Goal: Obtain resource: Download file/media

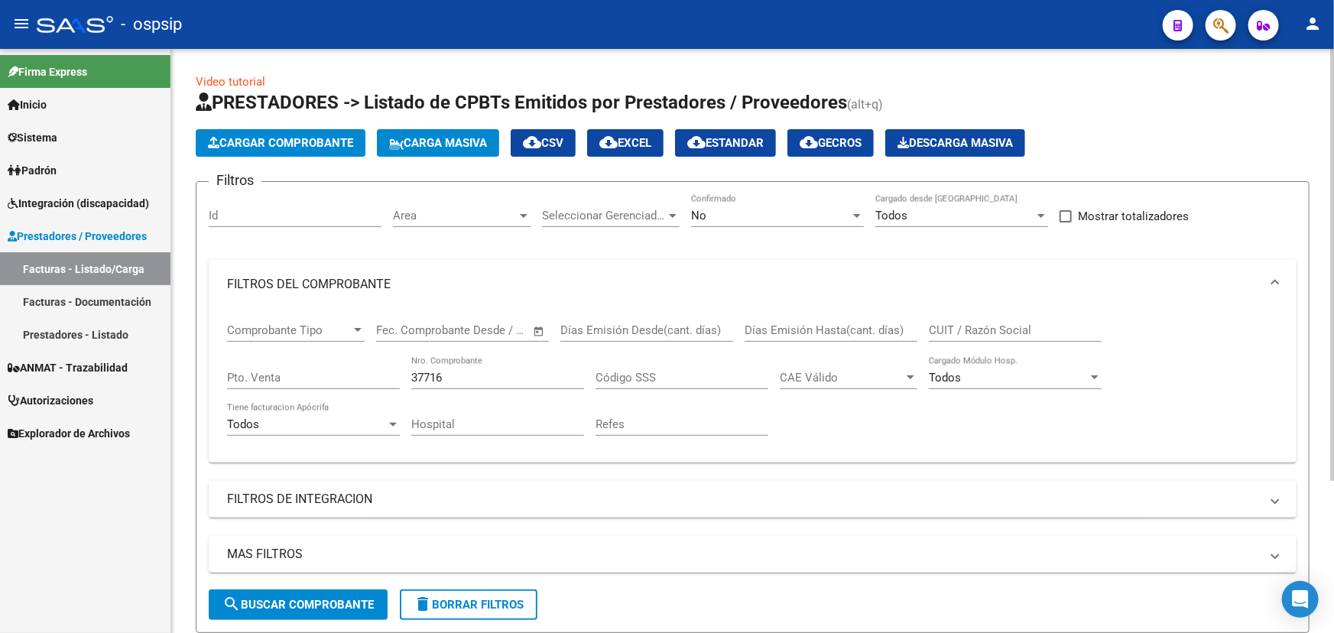
scroll to position [206, 0]
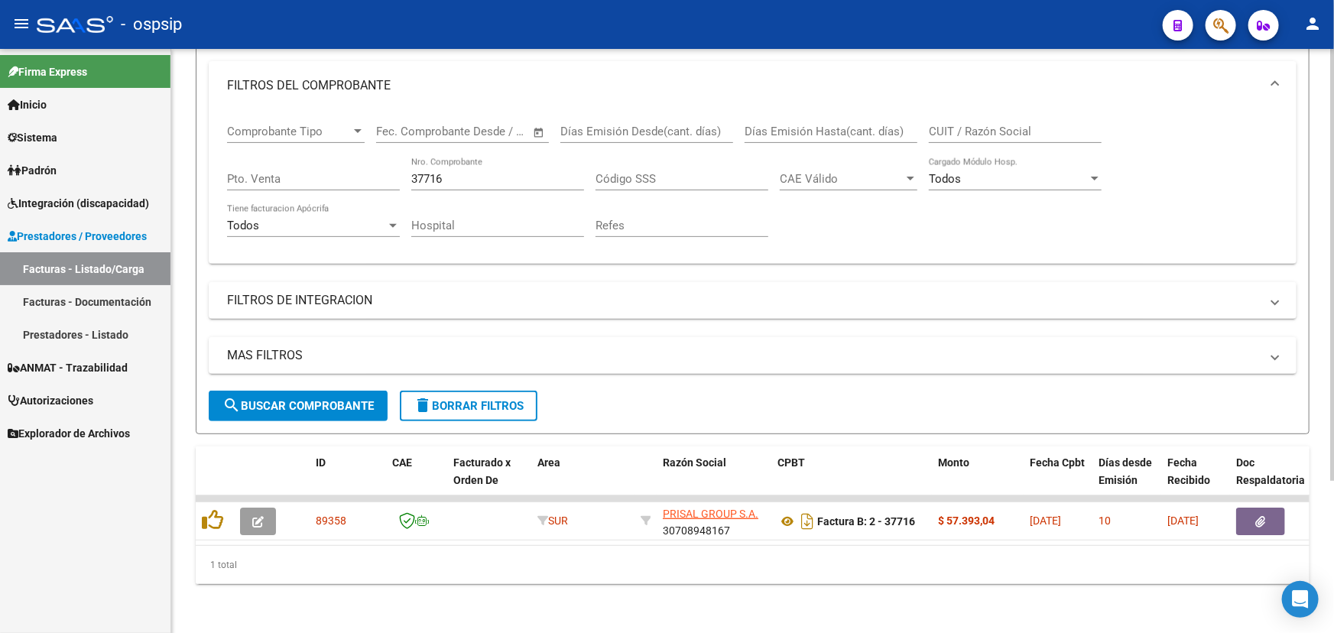
click at [434, 172] on input "37716" at bounding box center [497, 179] width 173 height 14
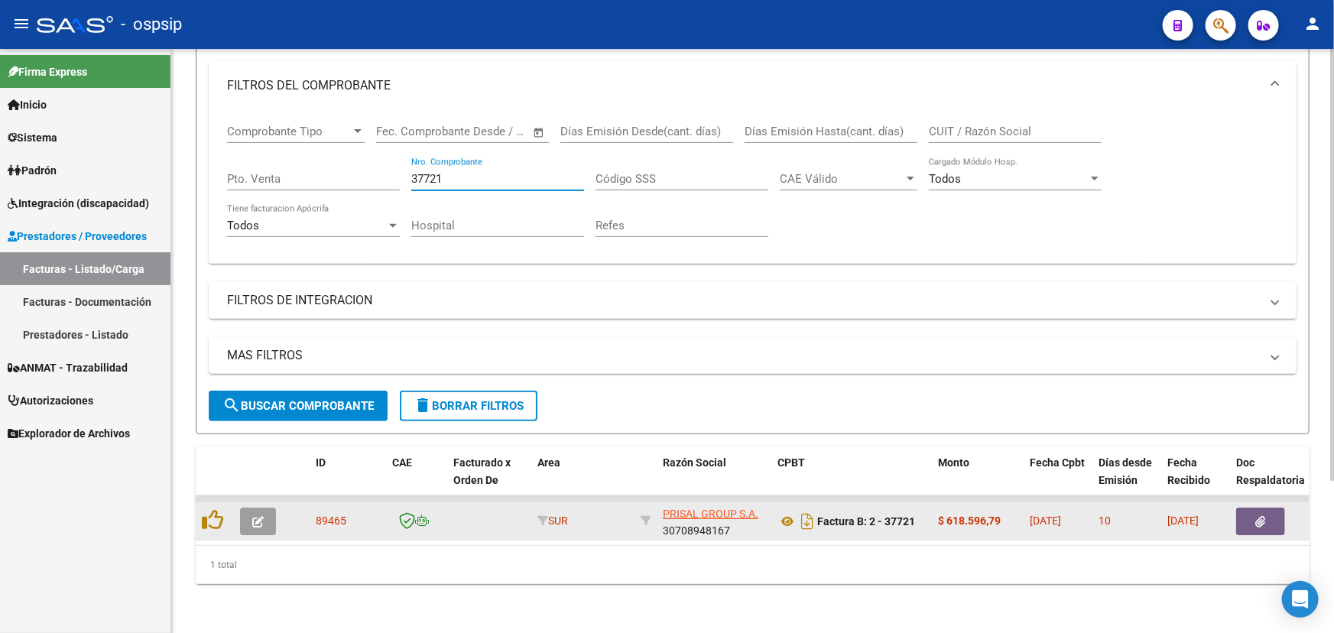
type input "37721"
click at [1273, 508] on button "button" at bounding box center [1260, 522] width 49 height 28
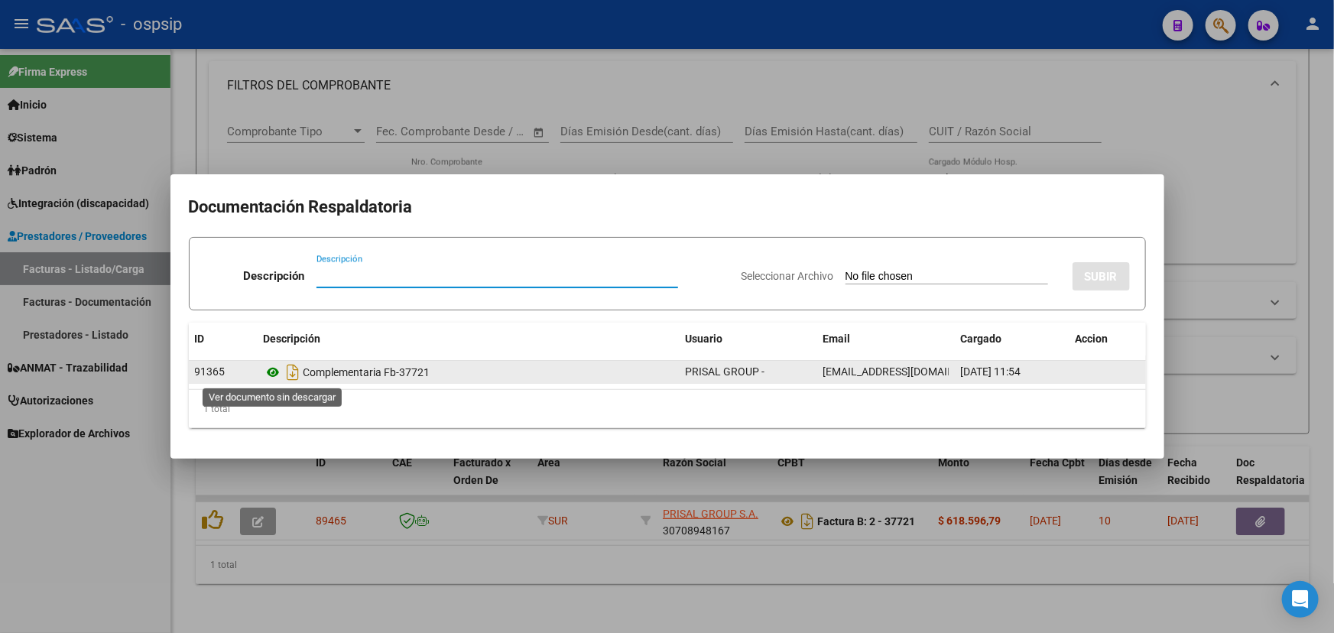
click at [273, 376] on icon at bounding box center [274, 372] width 20 height 18
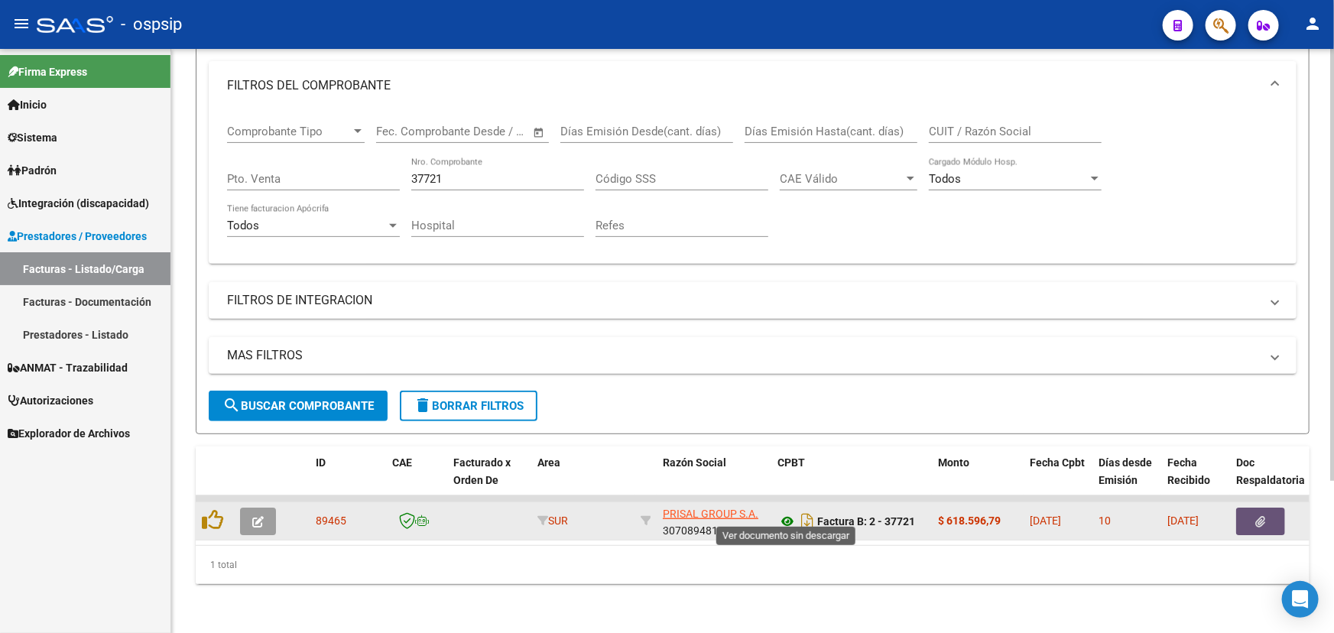
click at [787, 512] on icon at bounding box center [787, 521] width 20 height 18
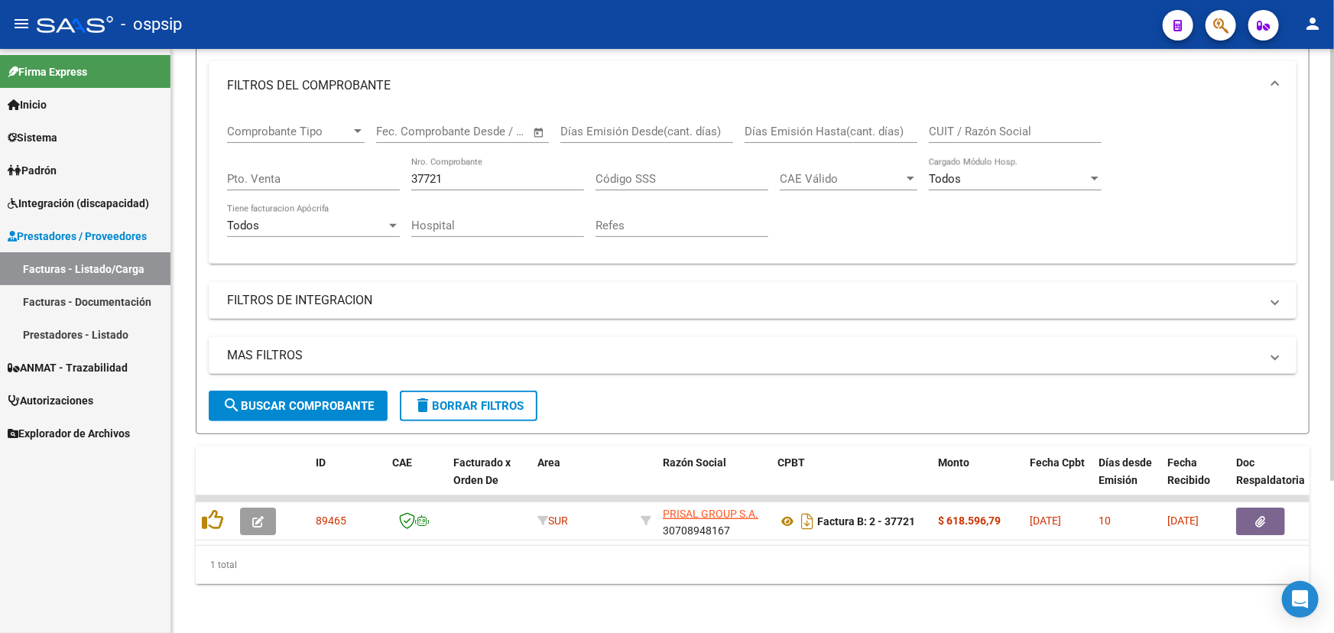
click at [419, 161] on div "37721 Nro. Comprobante" at bounding box center [497, 173] width 173 height 33
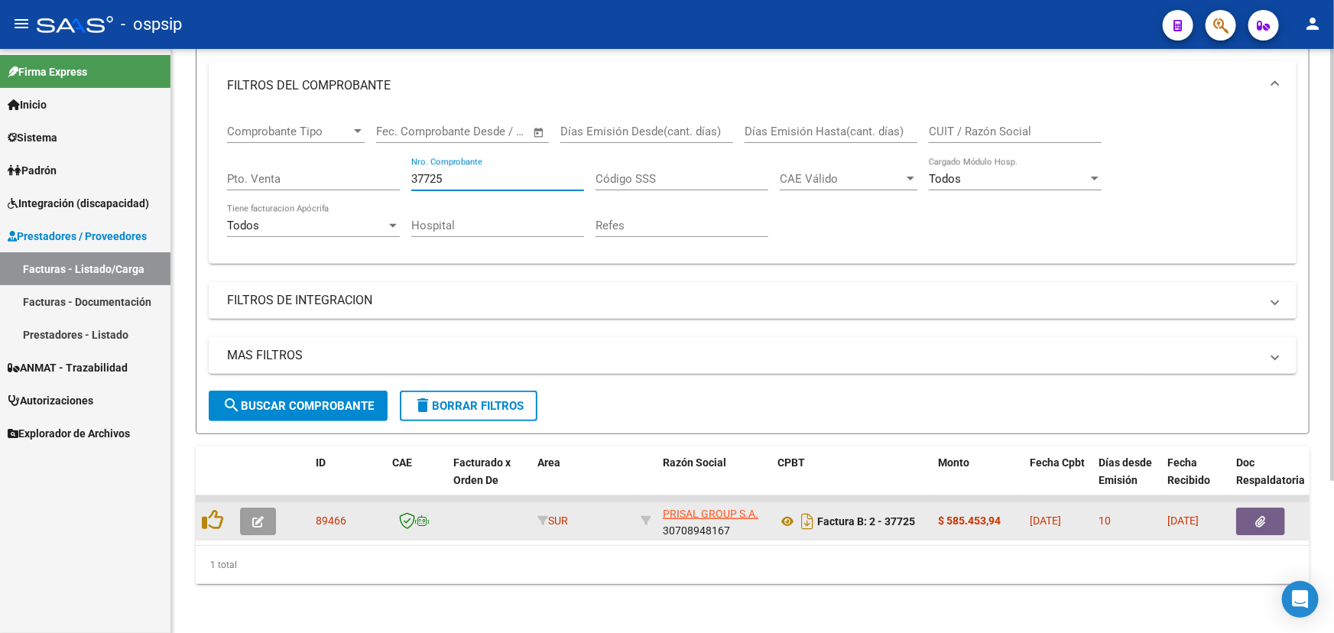
click at [1273, 508] on button "button" at bounding box center [1260, 522] width 49 height 28
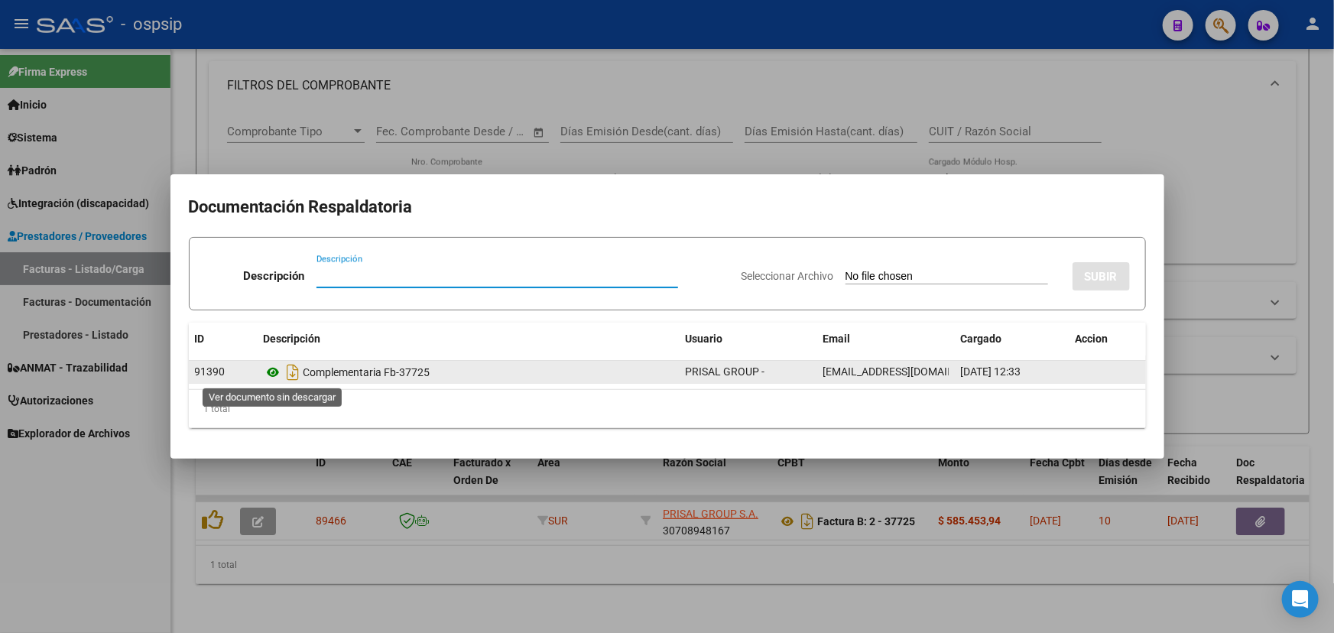
click at [268, 367] on icon at bounding box center [274, 372] width 20 height 18
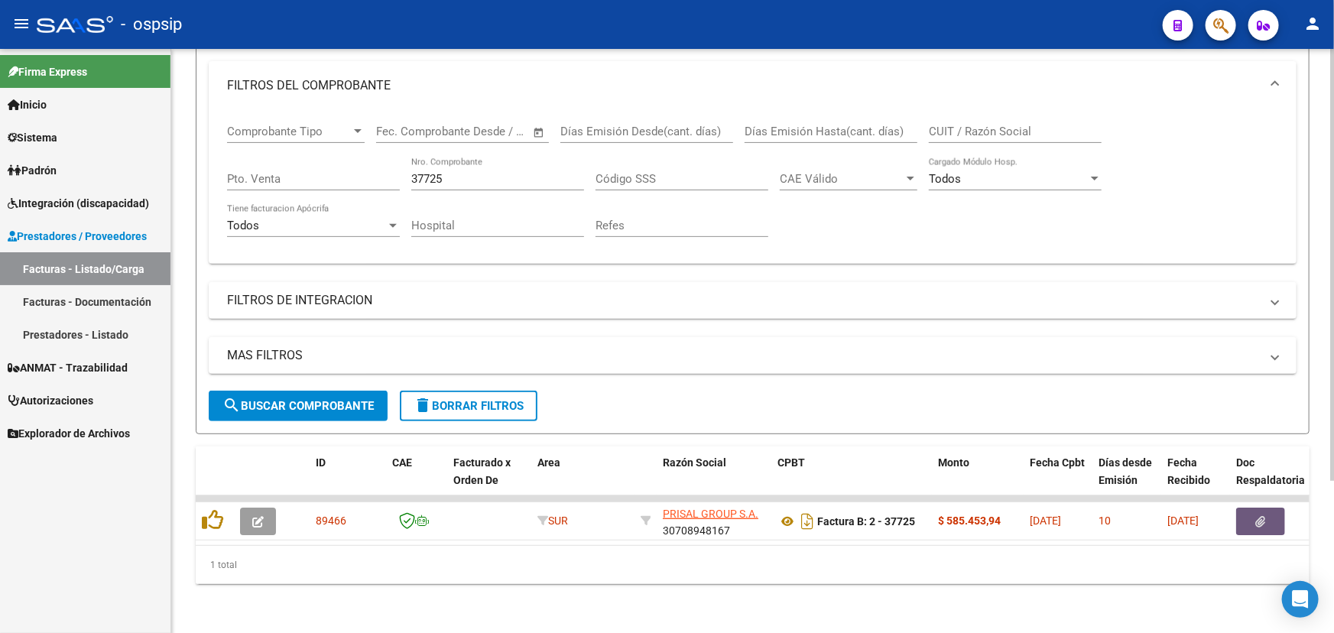
click at [433, 172] on input "37725" at bounding box center [497, 179] width 173 height 14
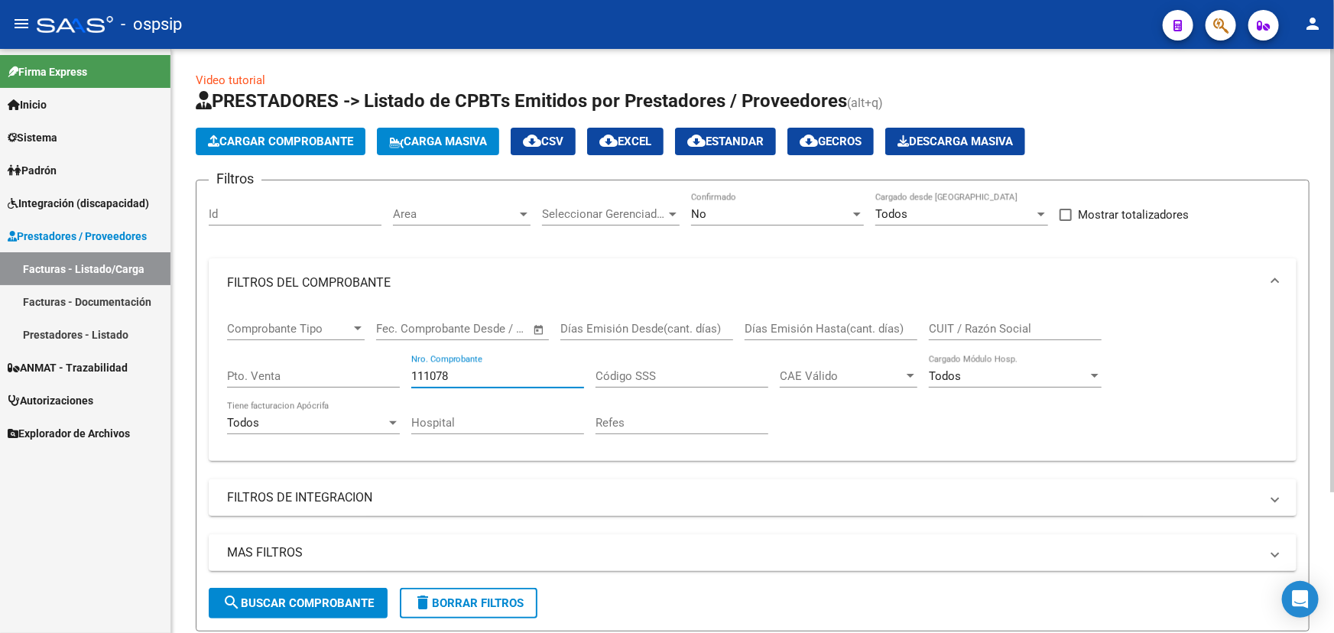
scroll to position [0, 0]
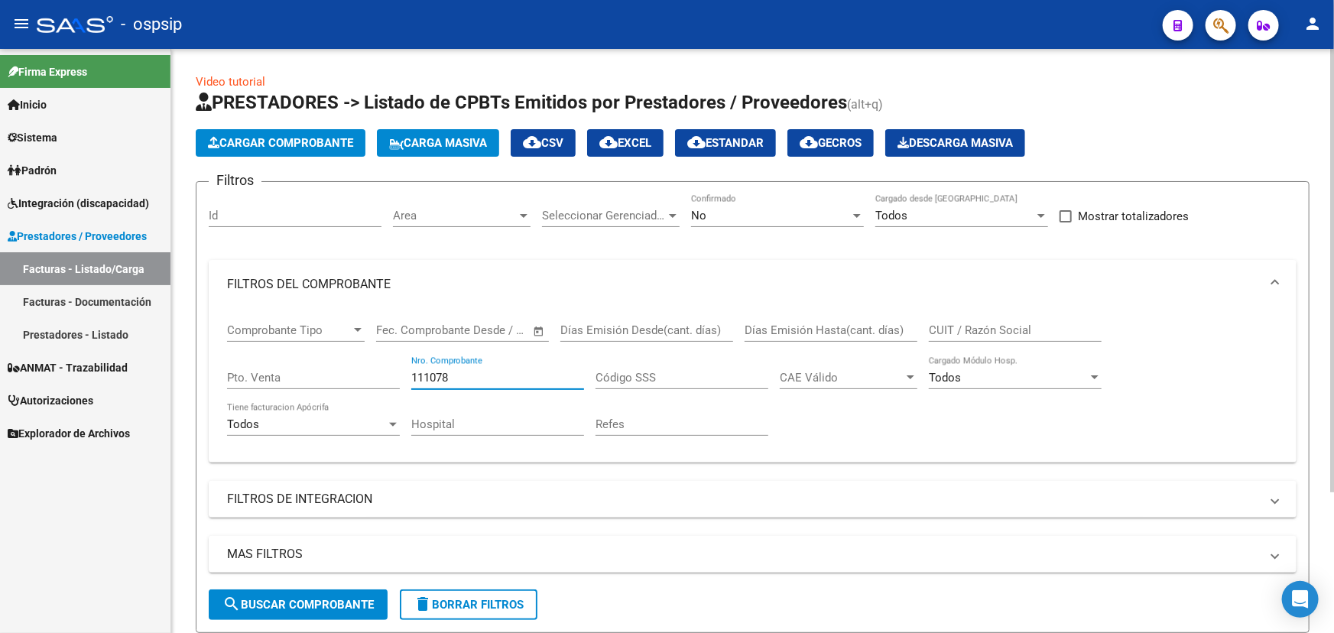
click at [798, 218] on div "No" at bounding box center [770, 216] width 159 height 14
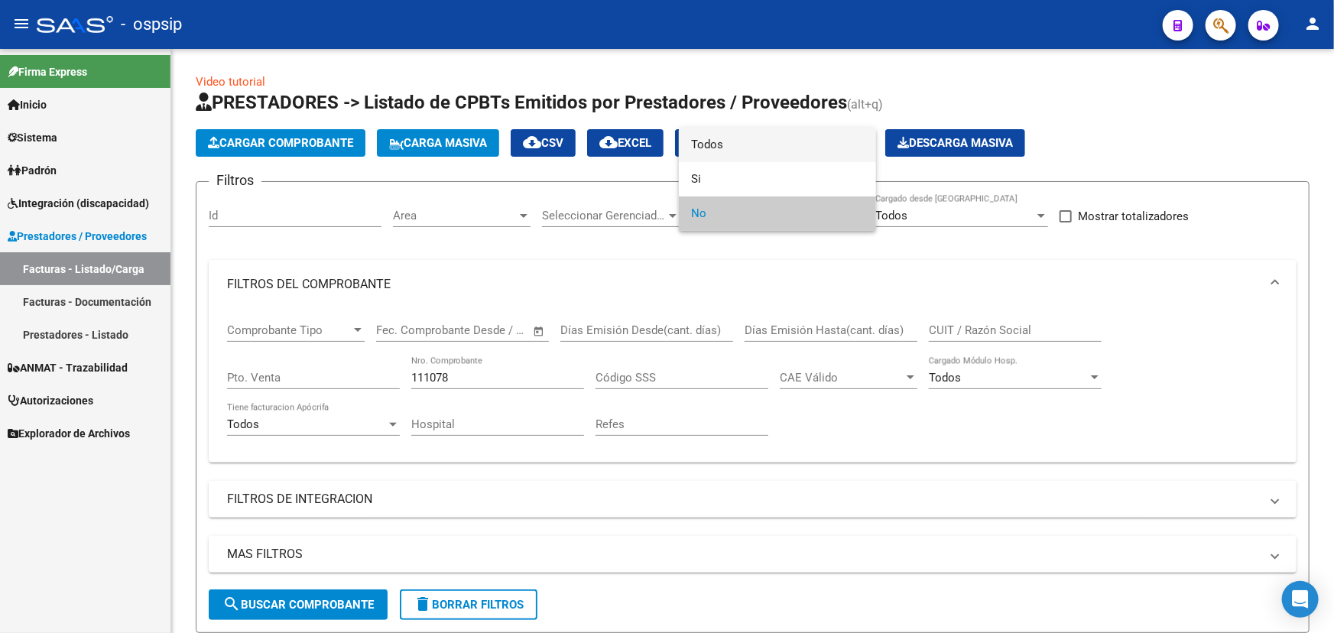
click at [790, 151] on span "Todos" at bounding box center [777, 145] width 173 height 34
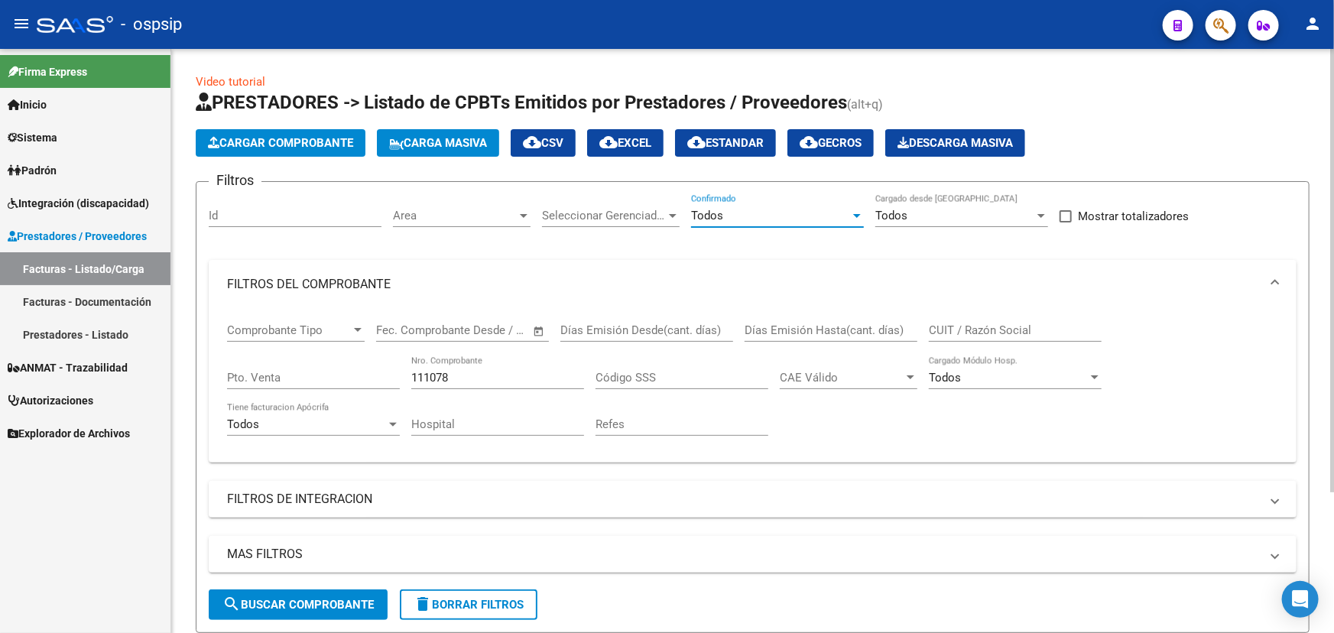
click at [300, 600] on span "search Buscar Comprobante" at bounding box center [297, 605] width 151 height 14
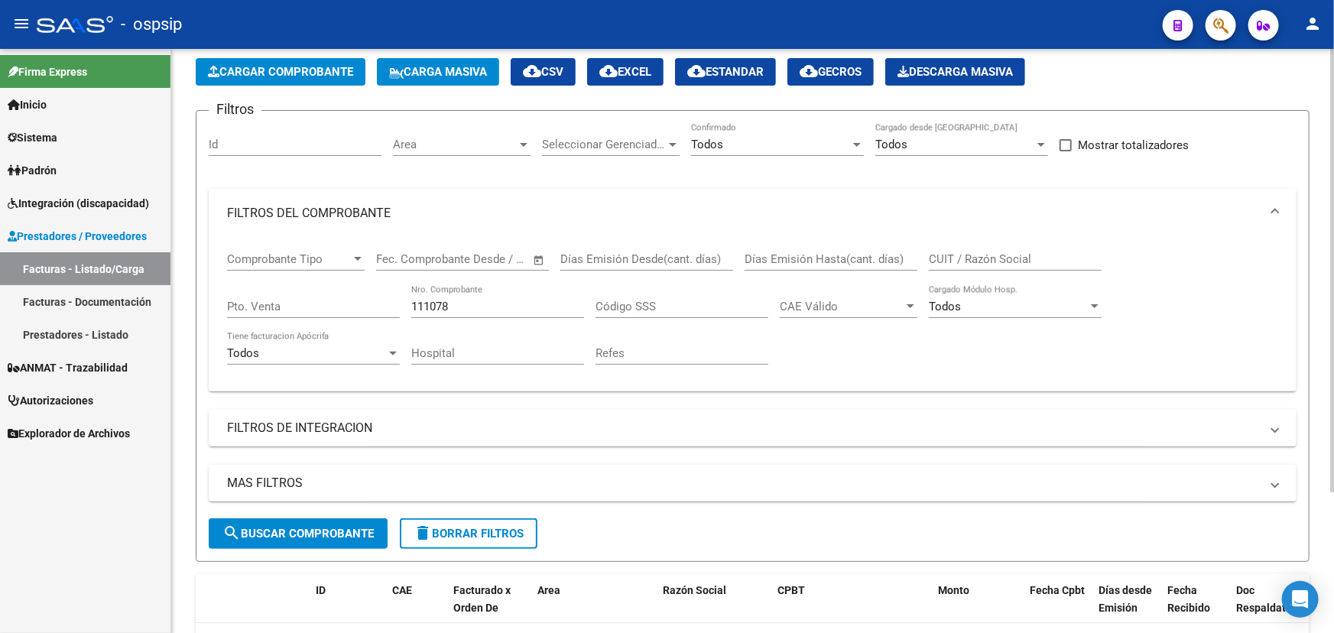
scroll to position [184, 0]
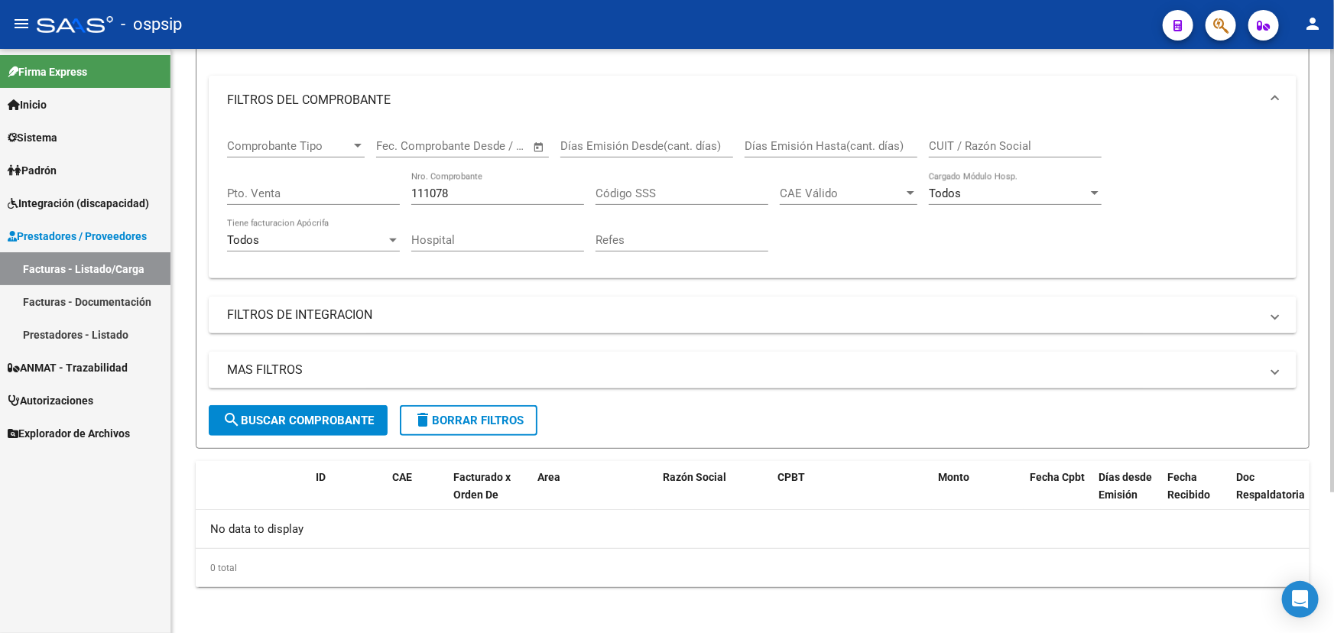
click at [341, 414] on span "search Buscar Comprobante" at bounding box center [297, 421] width 151 height 14
click at [423, 186] on input "111078" at bounding box center [497, 193] width 173 height 14
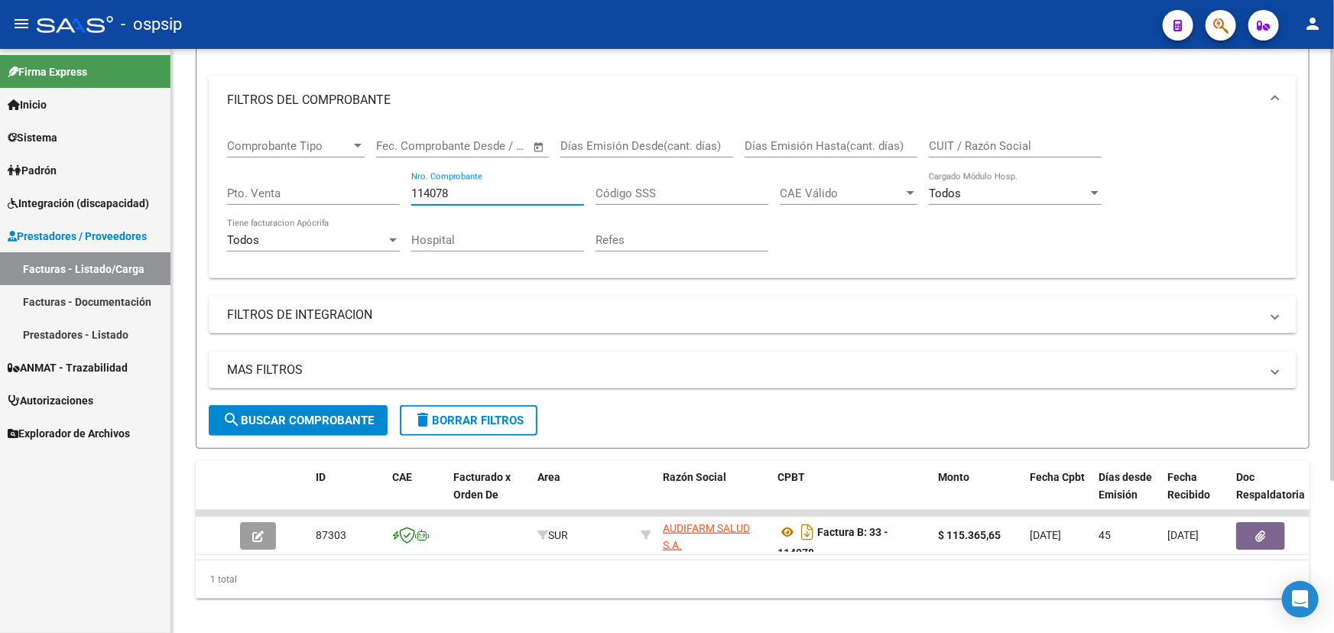
scroll to position [206, 0]
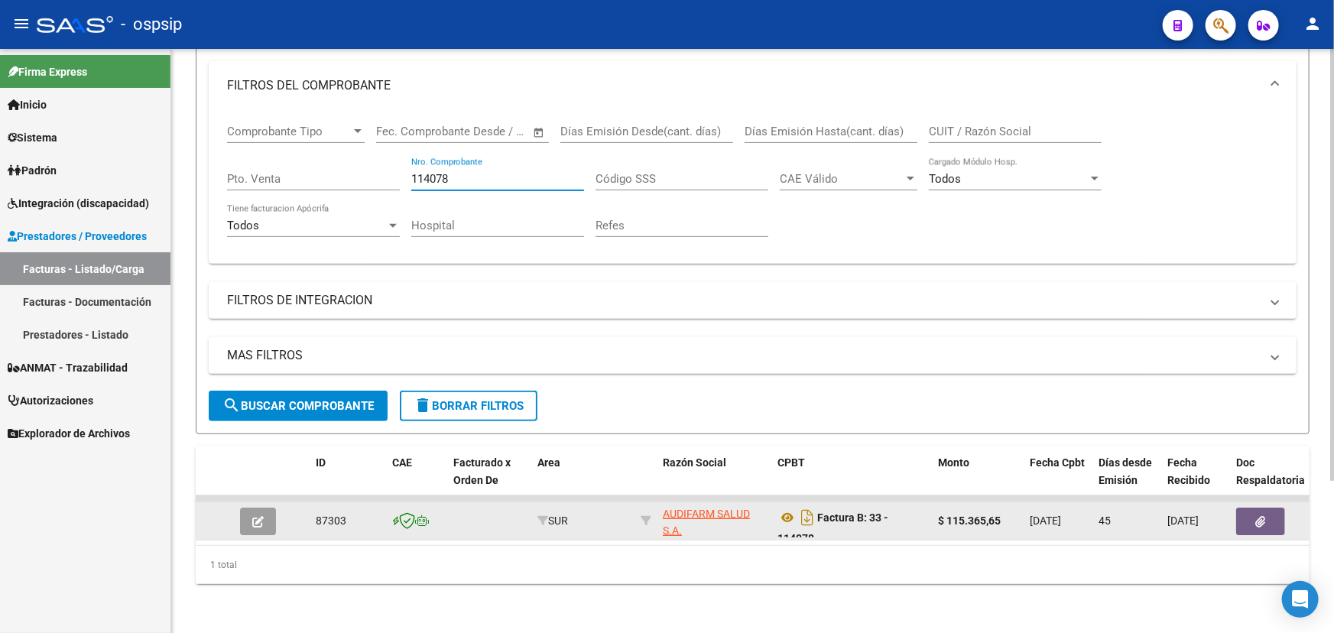
click at [1245, 508] on button "button" at bounding box center [1260, 522] width 49 height 28
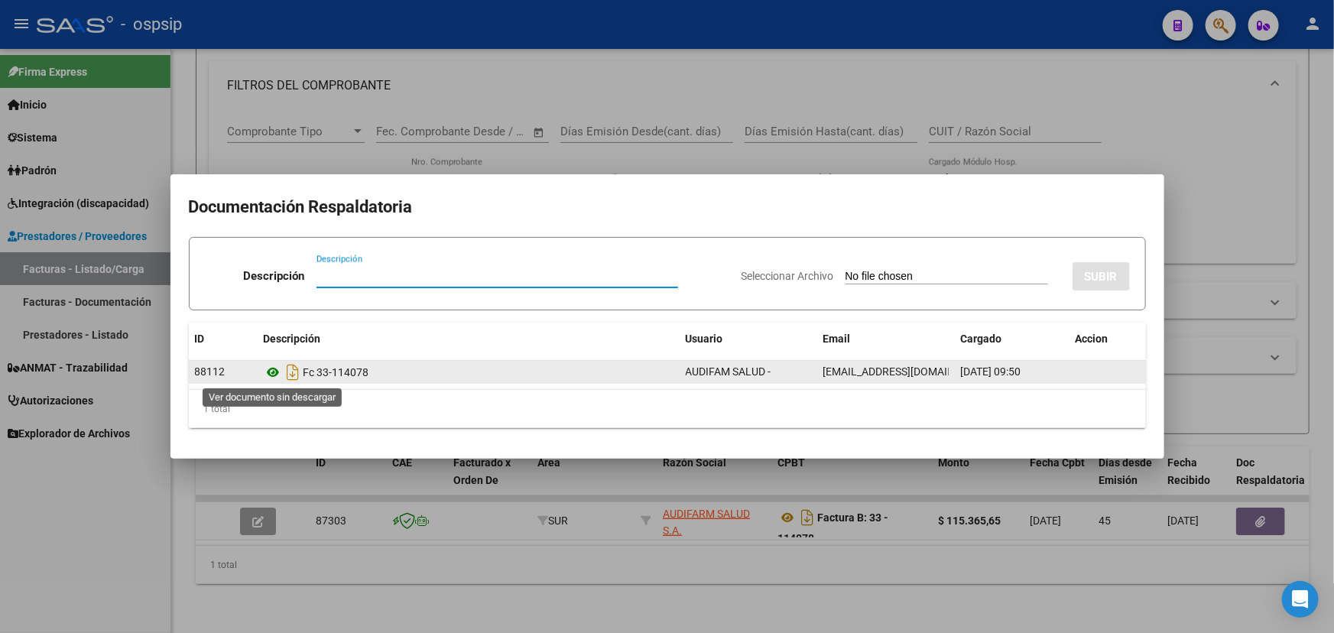
click at [270, 371] on icon at bounding box center [274, 372] width 20 height 18
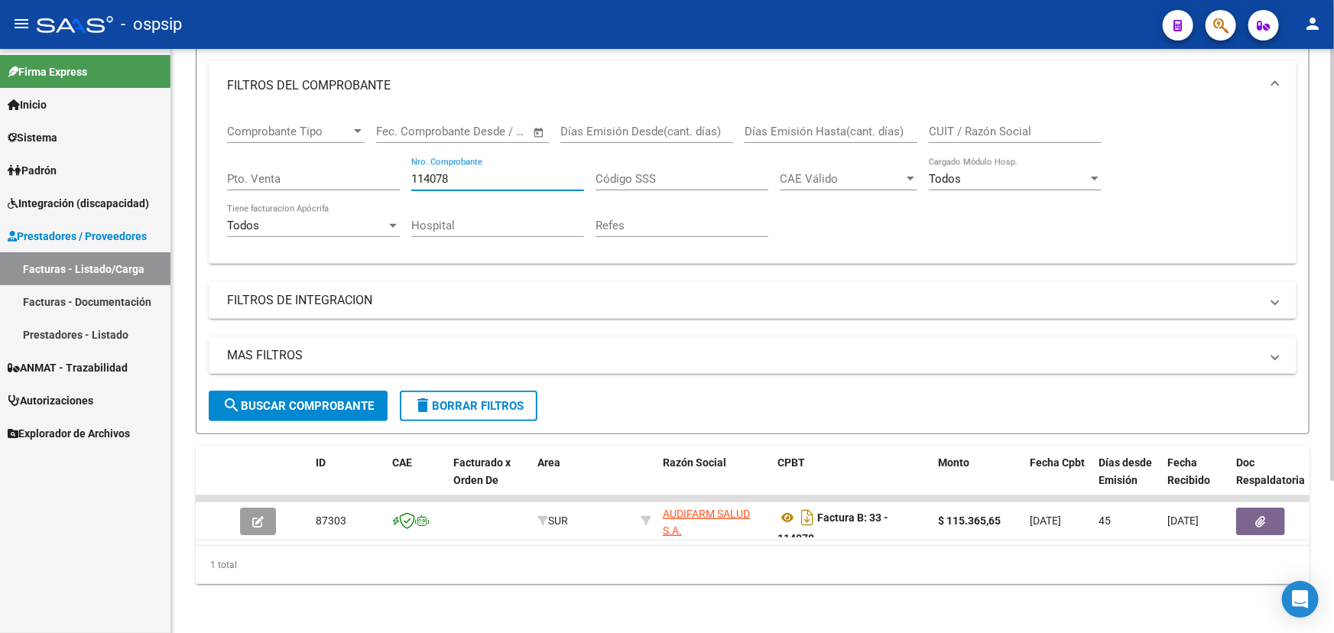
click at [436, 172] on input "114078" at bounding box center [497, 179] width 173 height 14
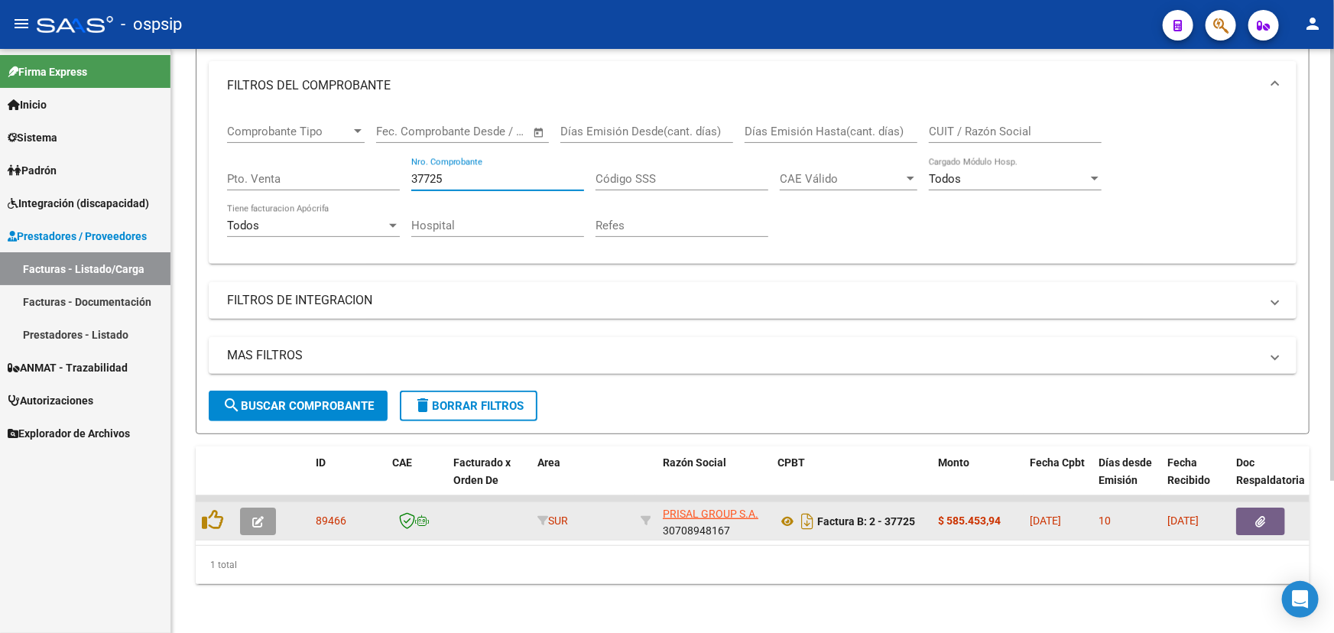
click at [1263, 516] on icon "button" at bounding box center [1261, 521] width 10 height 11
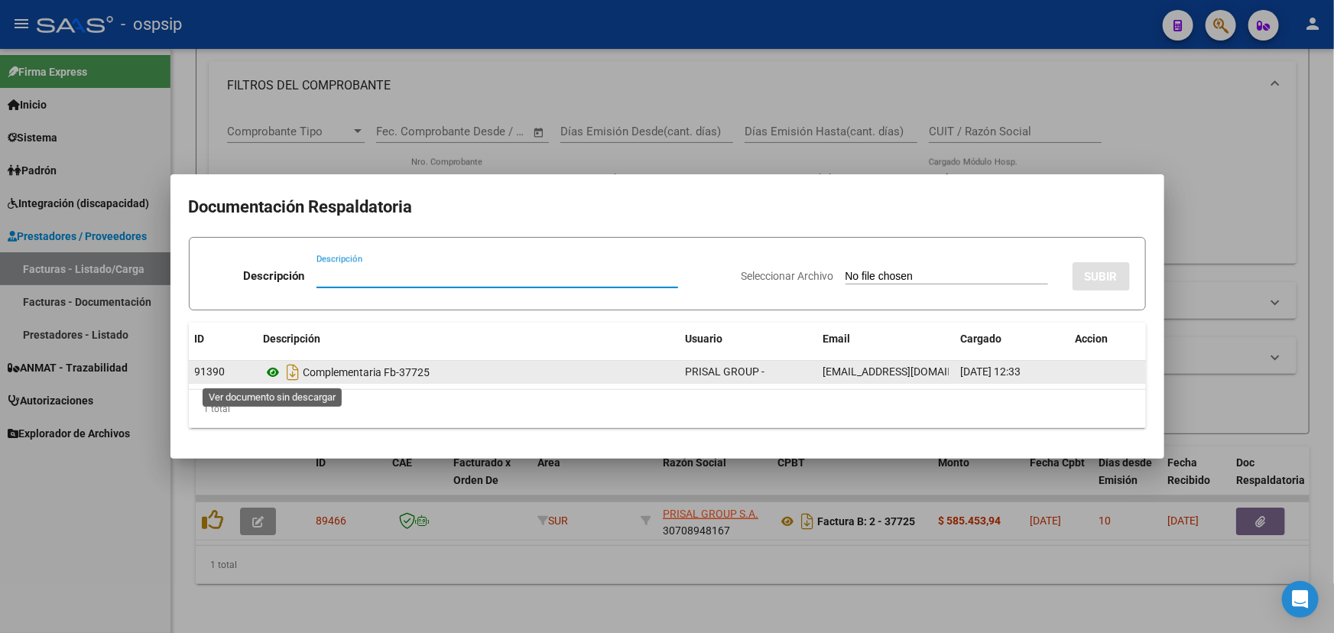
click at [271, 375] on icon at bounding box center [274, 372] width 20 height 18
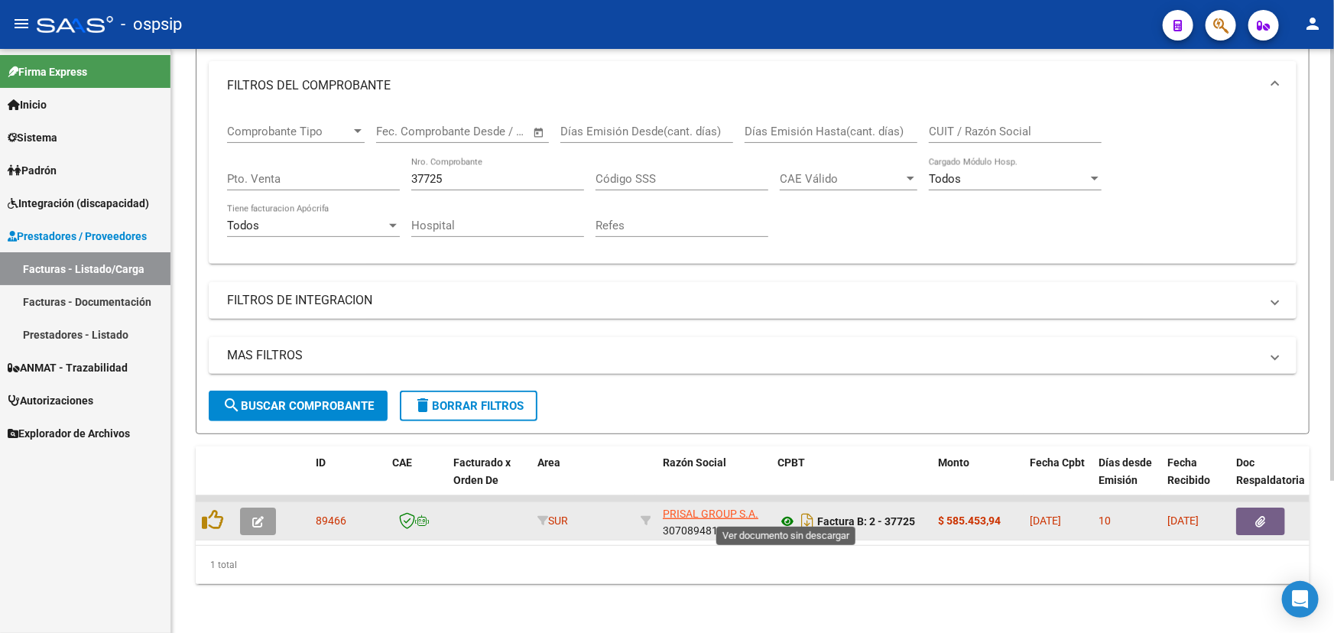
click at [783, 512] on icon at bounding box center [787, 521] width 20 height 18
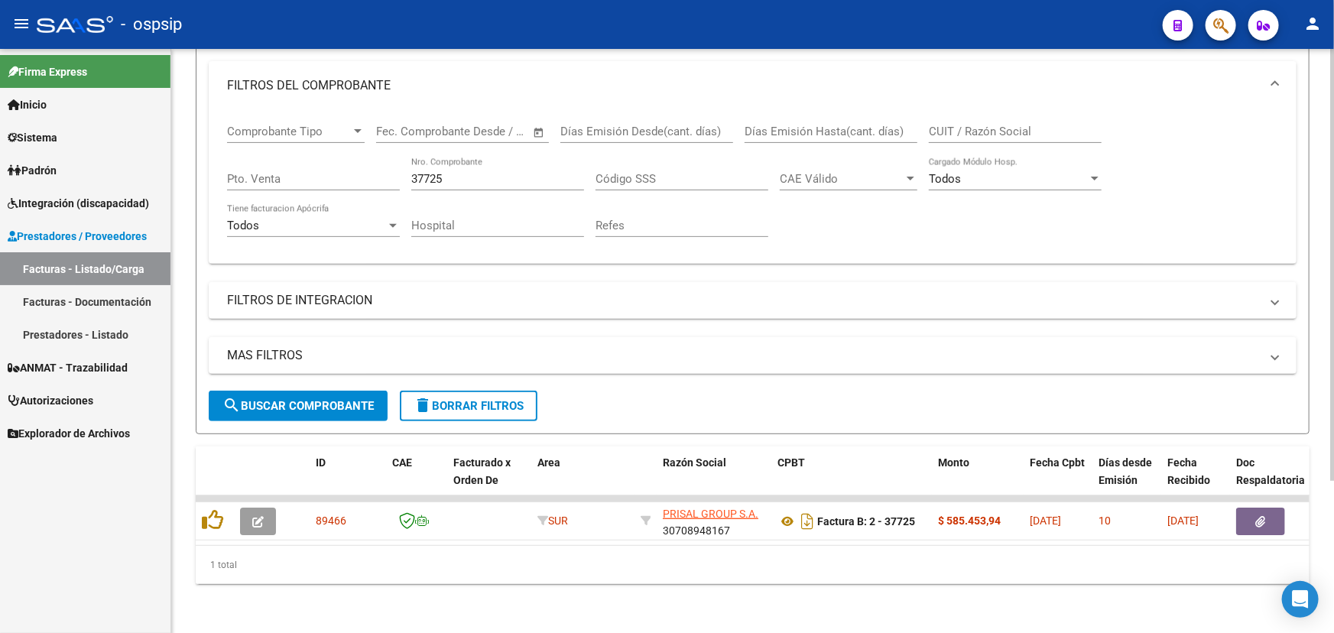
click at [434, 172] on input "37725" at bounding box center [497, 179] width 173 height 14
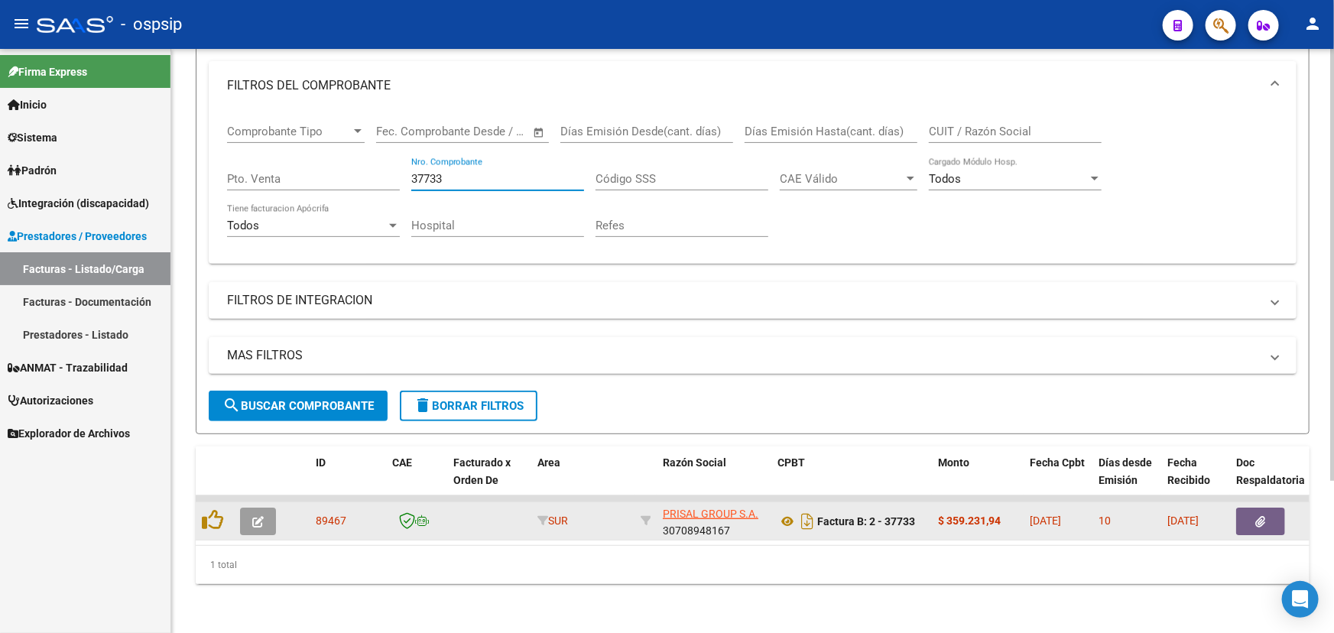
type input "37733"
click at [1265, 517] on button "button" at bounding box center [1260, 522] width 49 height 28
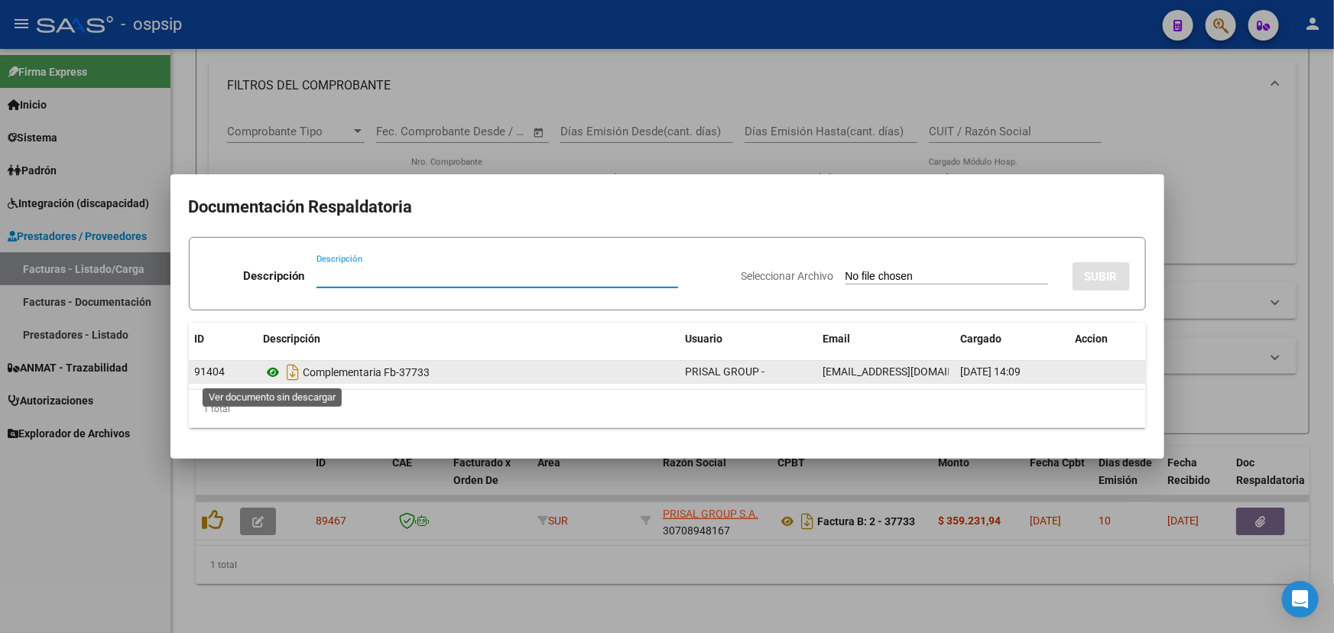
click at [272, 365] on icon at bounding box center [274, 372] width 20 height 18
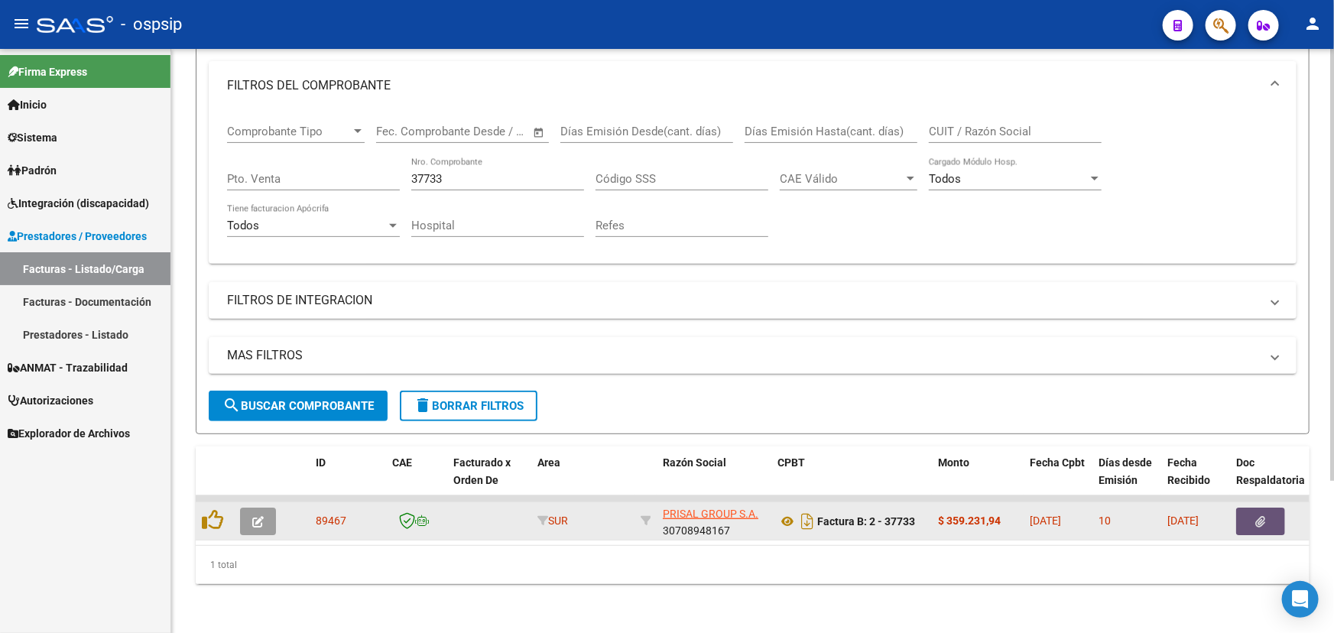
click at [1269, 512] on button "button" at bounding box center [1260, 522] width 49 height 28
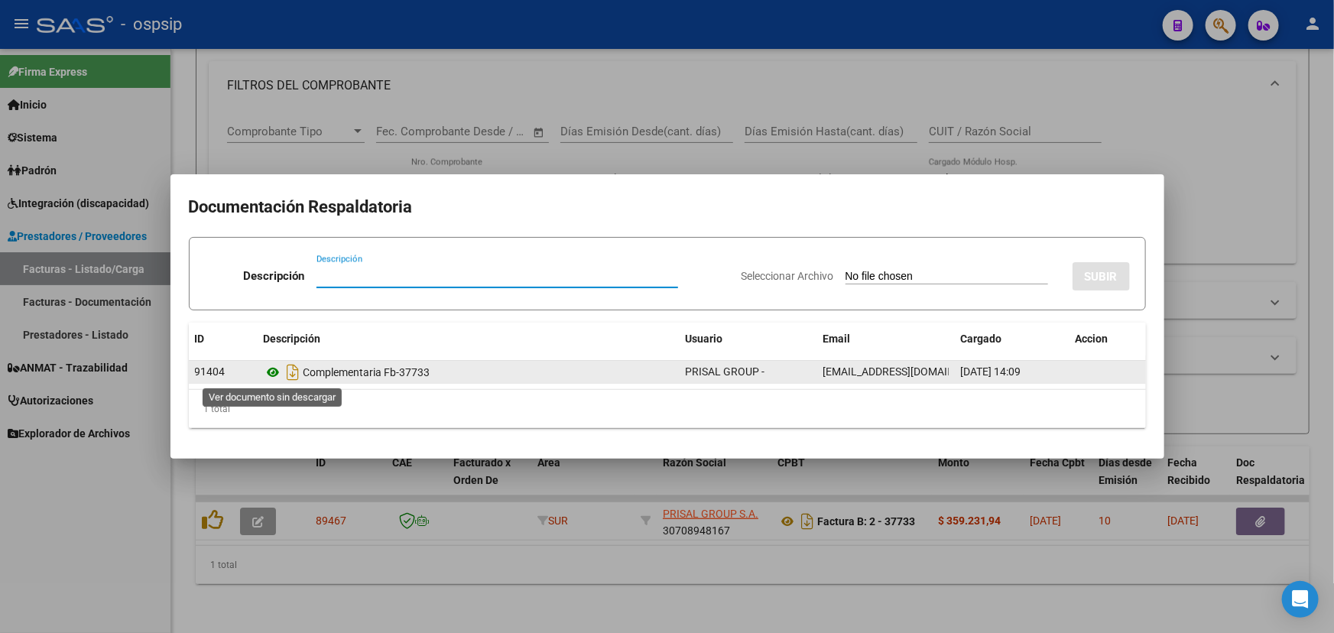
click at [276, 370] on icon at bounding box center [274, 372] width 20 height 18
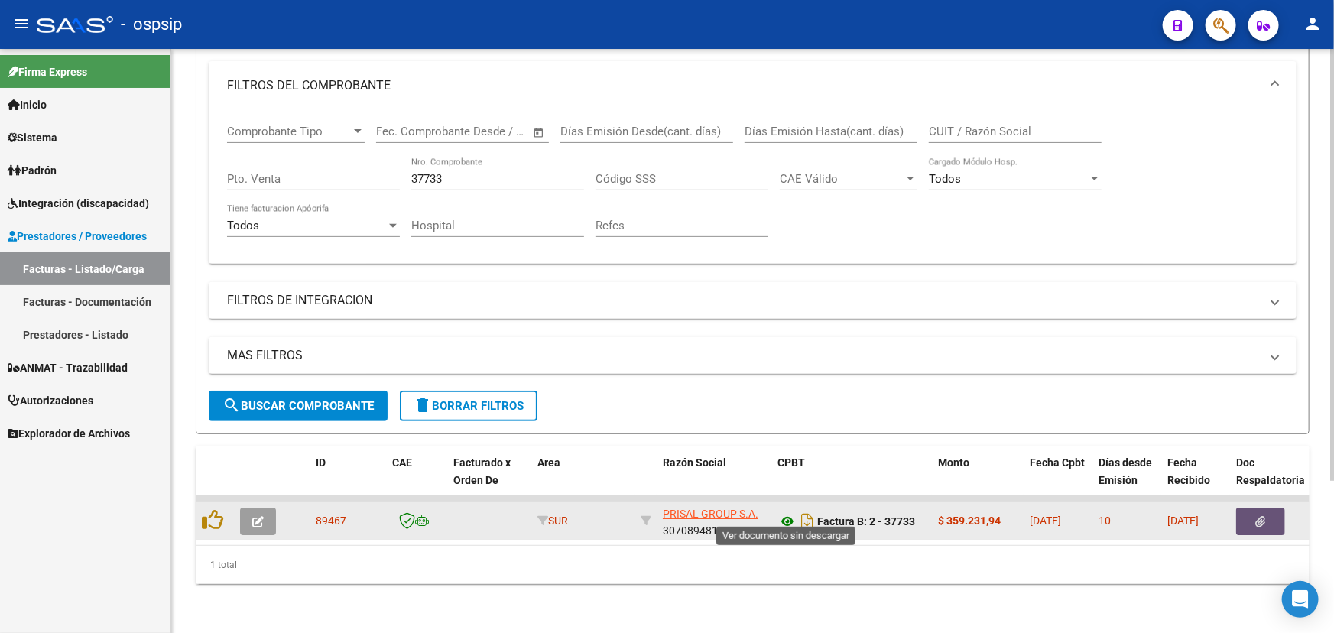
click at [784, 512] on icon at bounding box center [787, 521] width 20 height 18
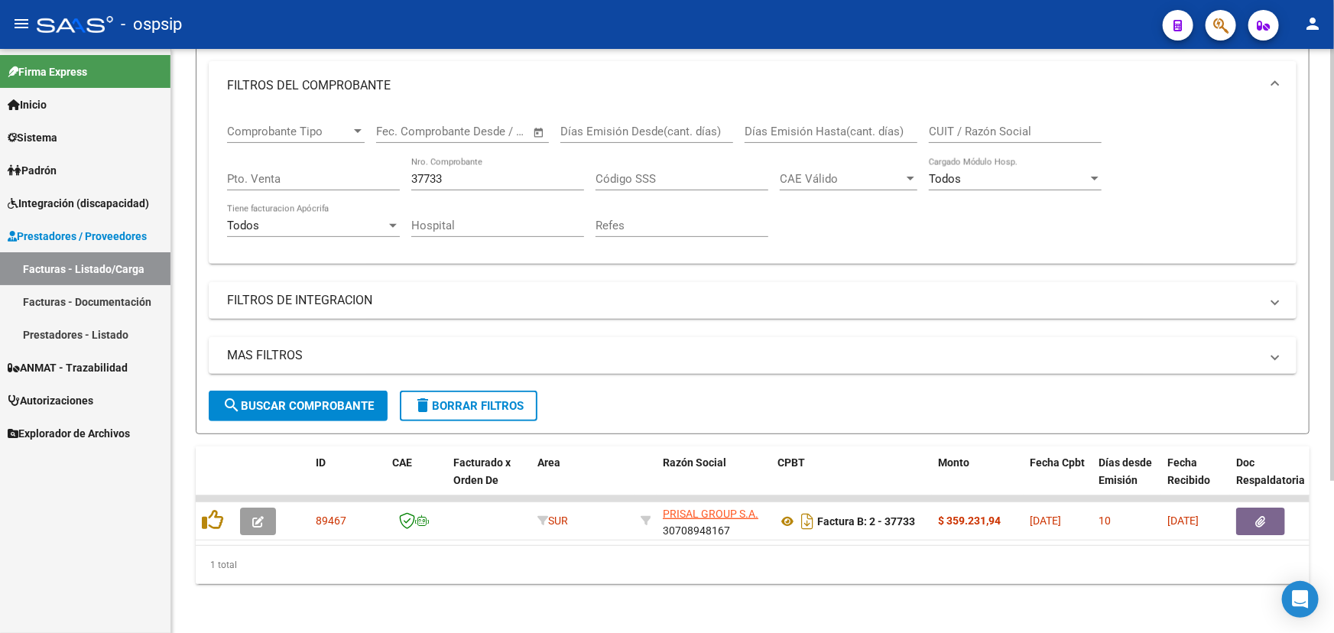
click at [433, 172] on input "37733" at bounding box center [497, 179] width 173 height 14
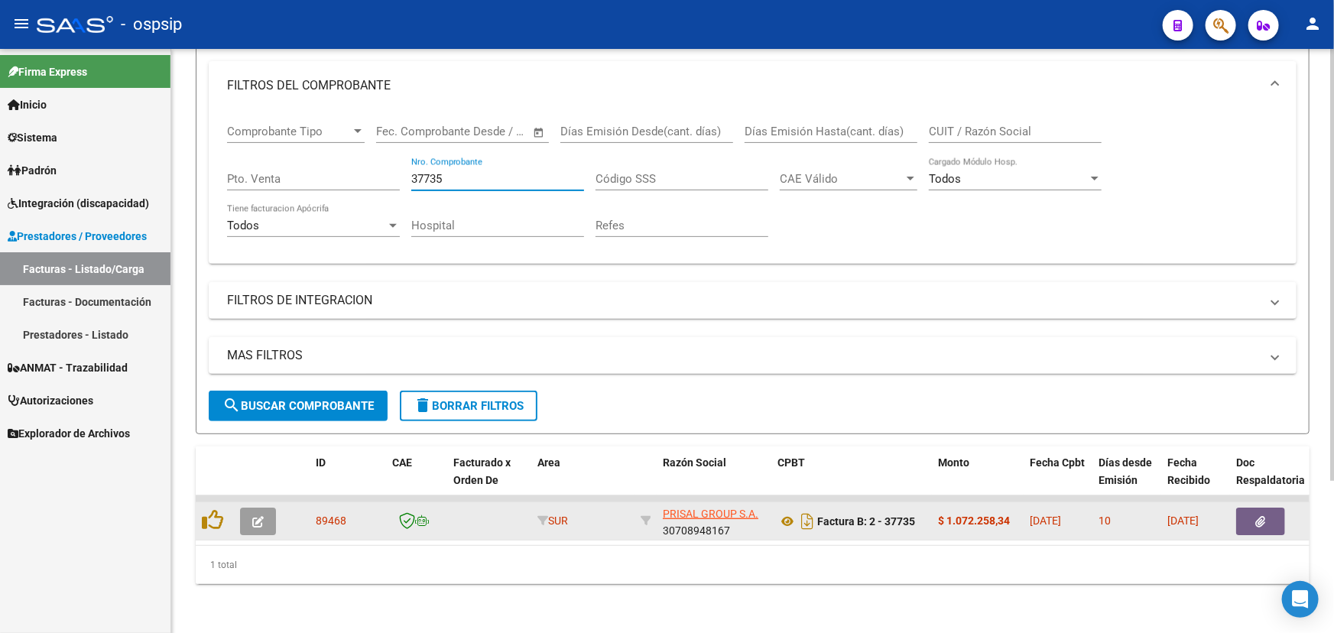
click at [1276, 511] on button "button" at bounding box center [1260, 522] width 49 height 28
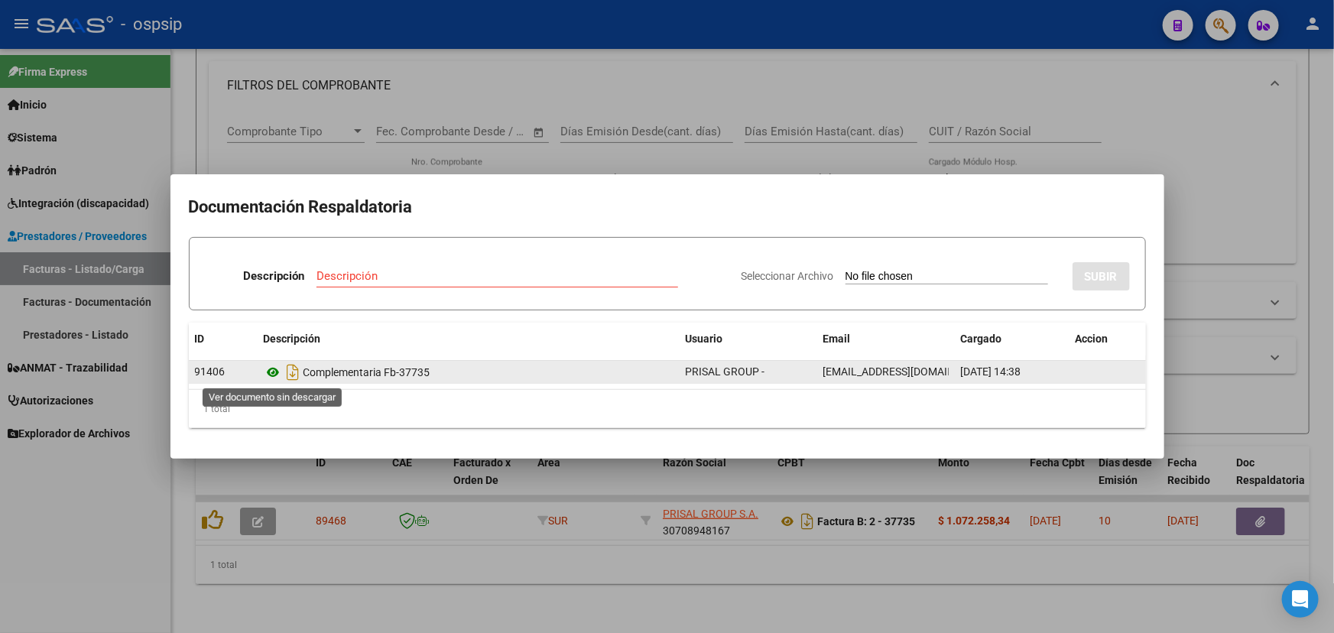
click at [266, 378] on icon at bounding box center [274, 372] width 20 height 18
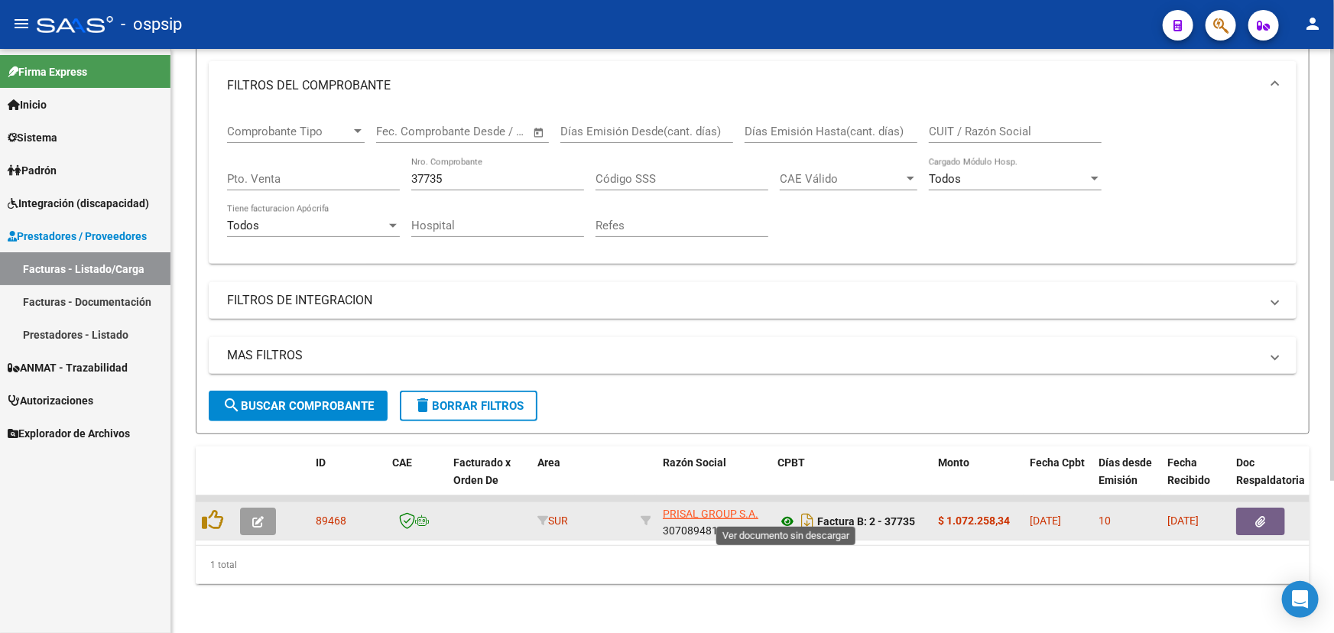
click at [783, 512] on icon at bounding box center [787, 521] width 20 height 18
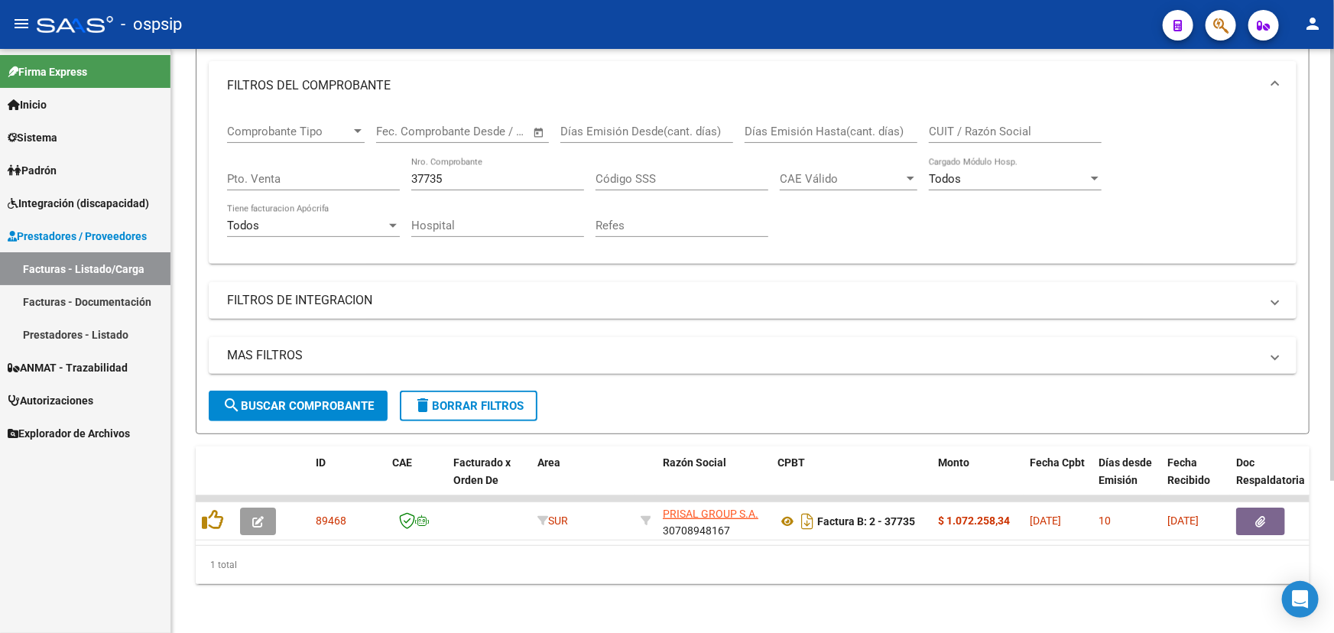
click at [438, 172] on input "37735" at bounding box center [497, 179] width 173 height 14
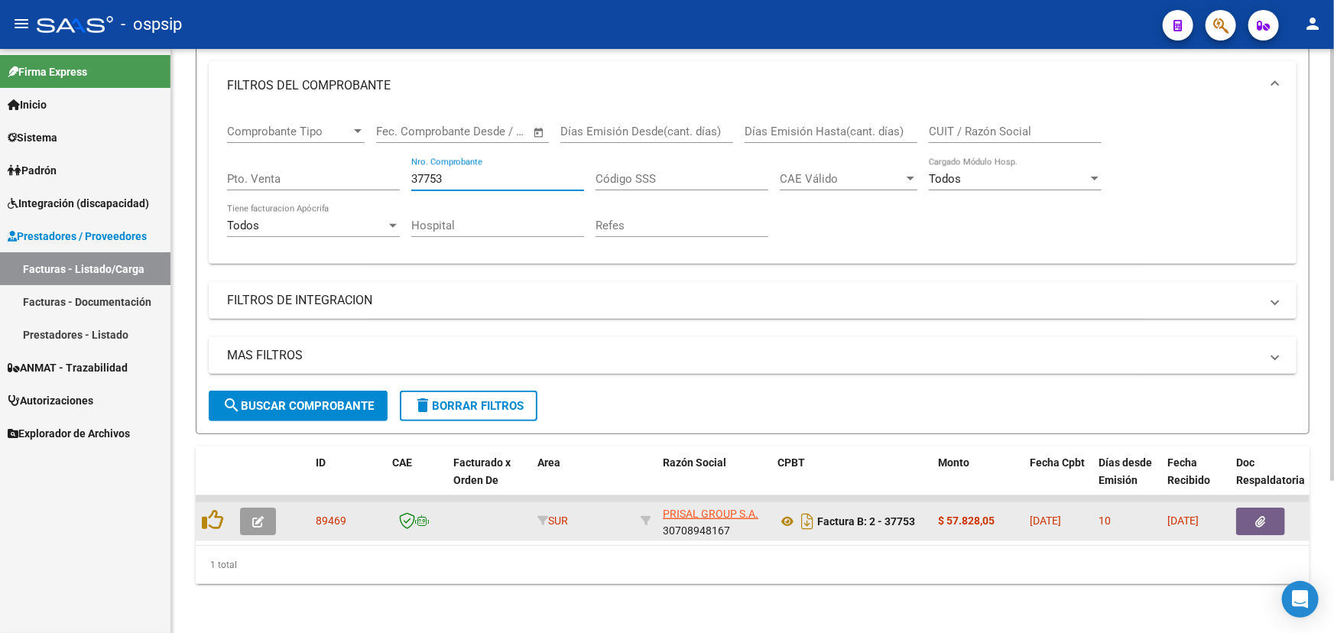
click at [1265, 508] on button "button" at bounding box center [1260, 522] width 49 height 28
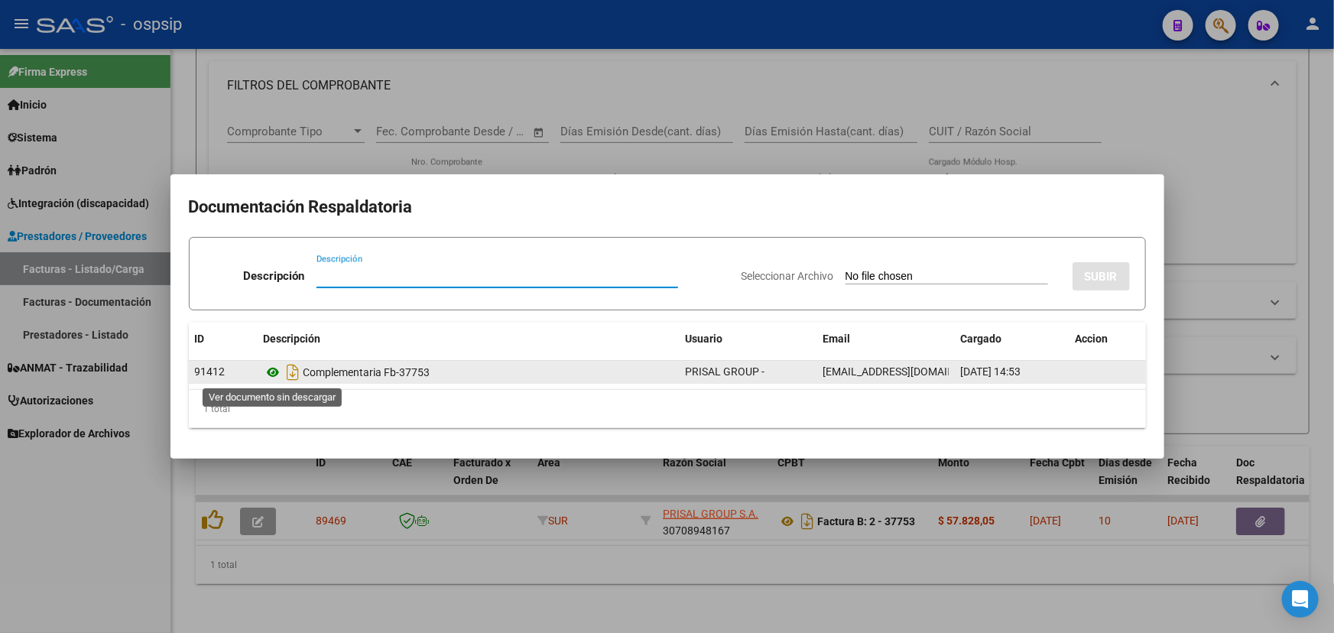
click at [277, 372] on icon at bounding box center [274, 372] width 20 height 18
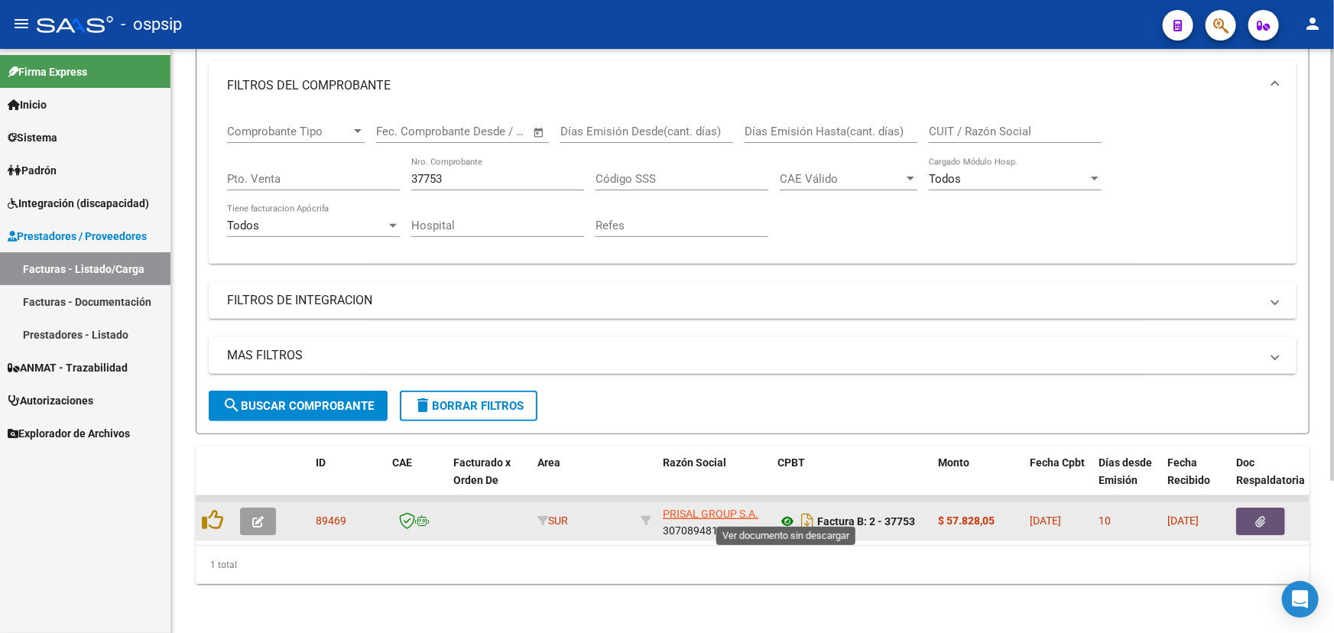
click at [780, 512] on icon at bounding box center [787, 521] width 20 height 18
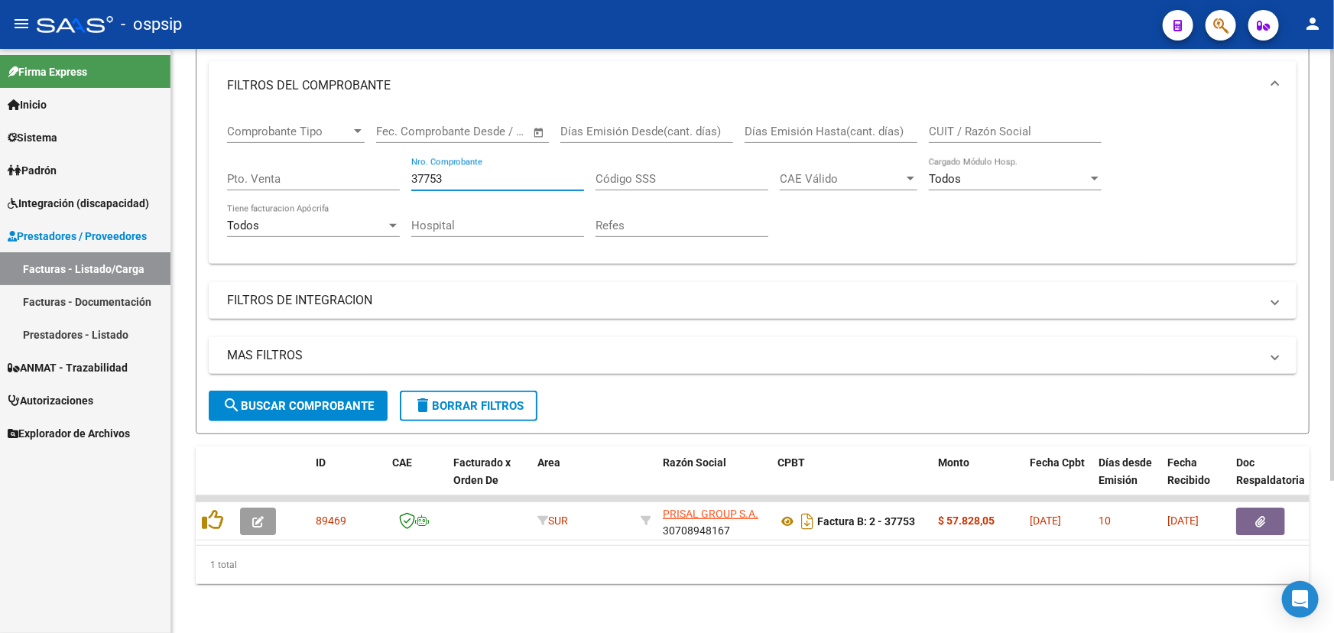
click at [458, 172] on input "37753" at bounding box center [497, 179] width 173 height 14
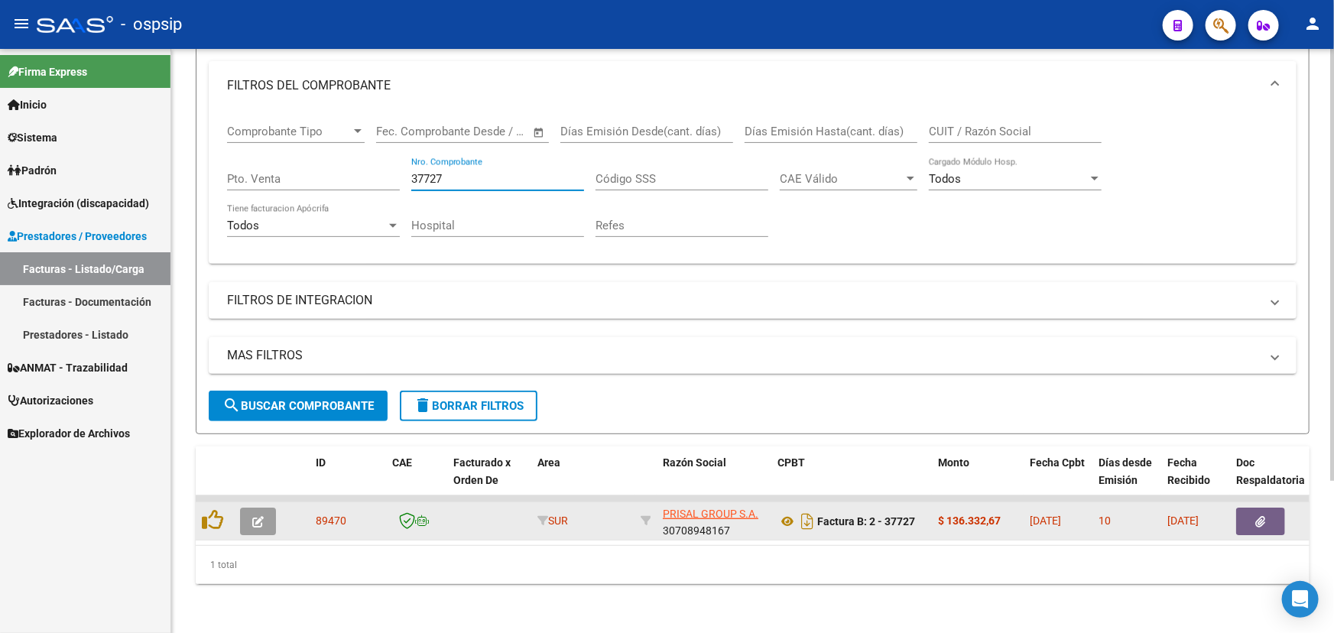
click at [1262, 516] on icon "button" at bounding box center [1261, 521] width 10 height 11
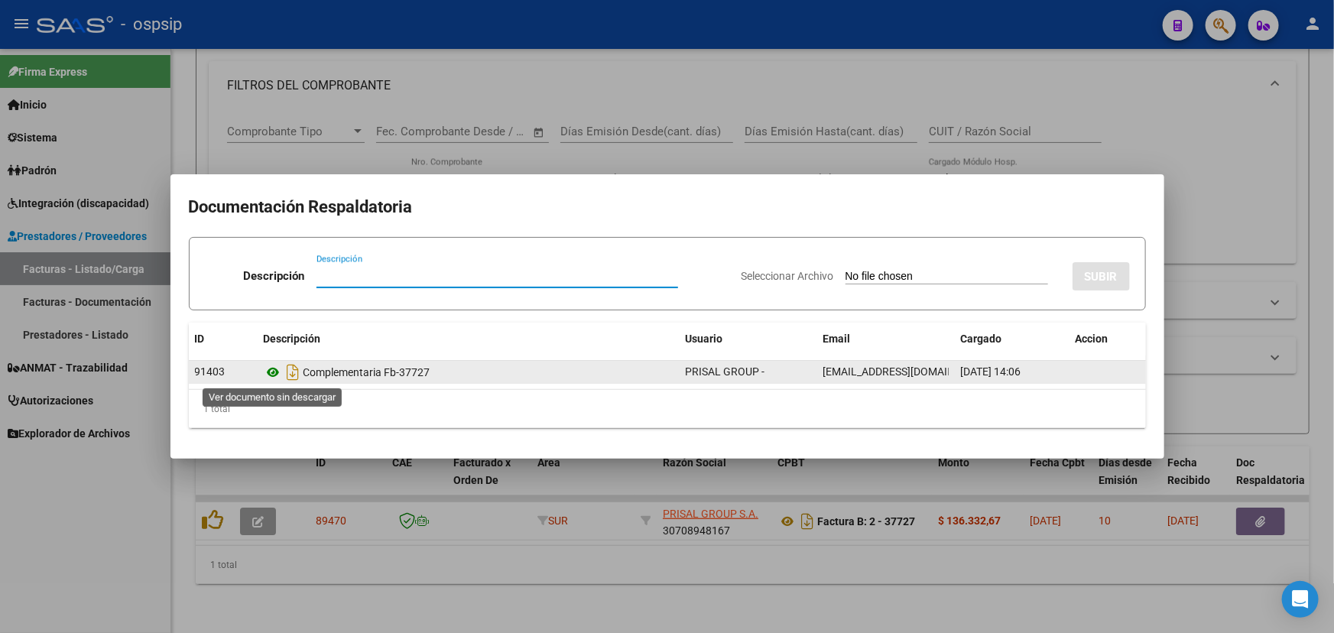
click at [274, 371] on icon at bounding box center [274, 372] width 20 height 18
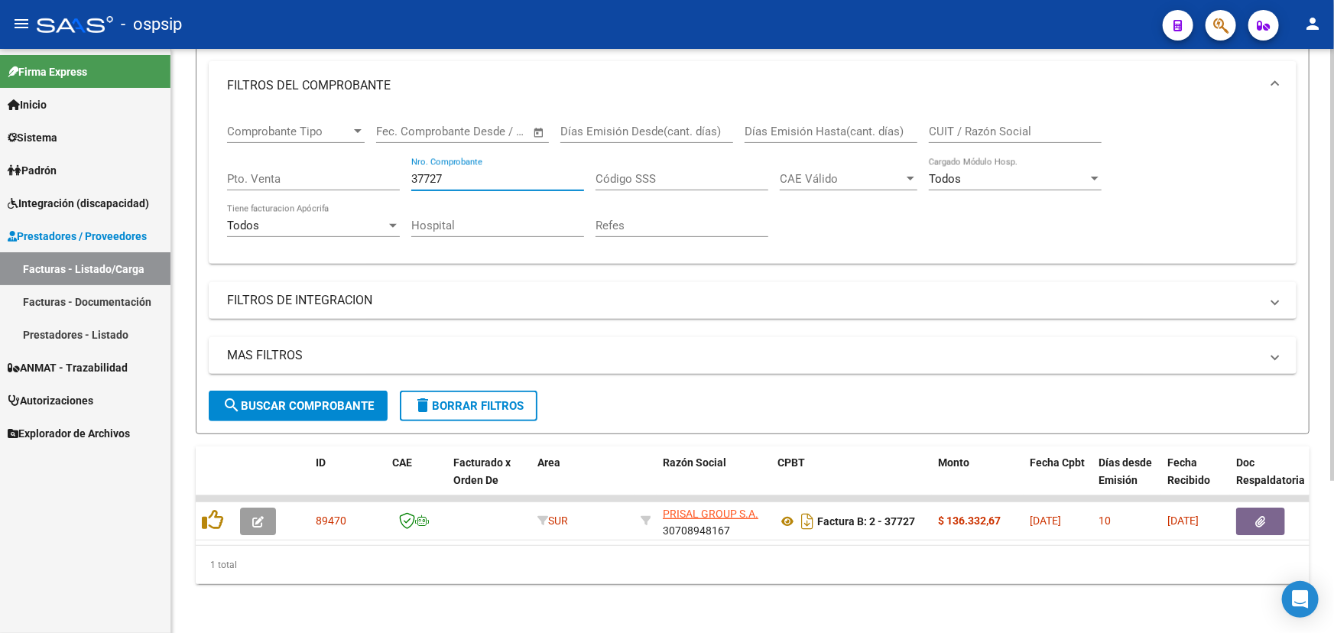
click at [430, 172] on input "37727" at bounding box center [497, 179] width 173 height 14
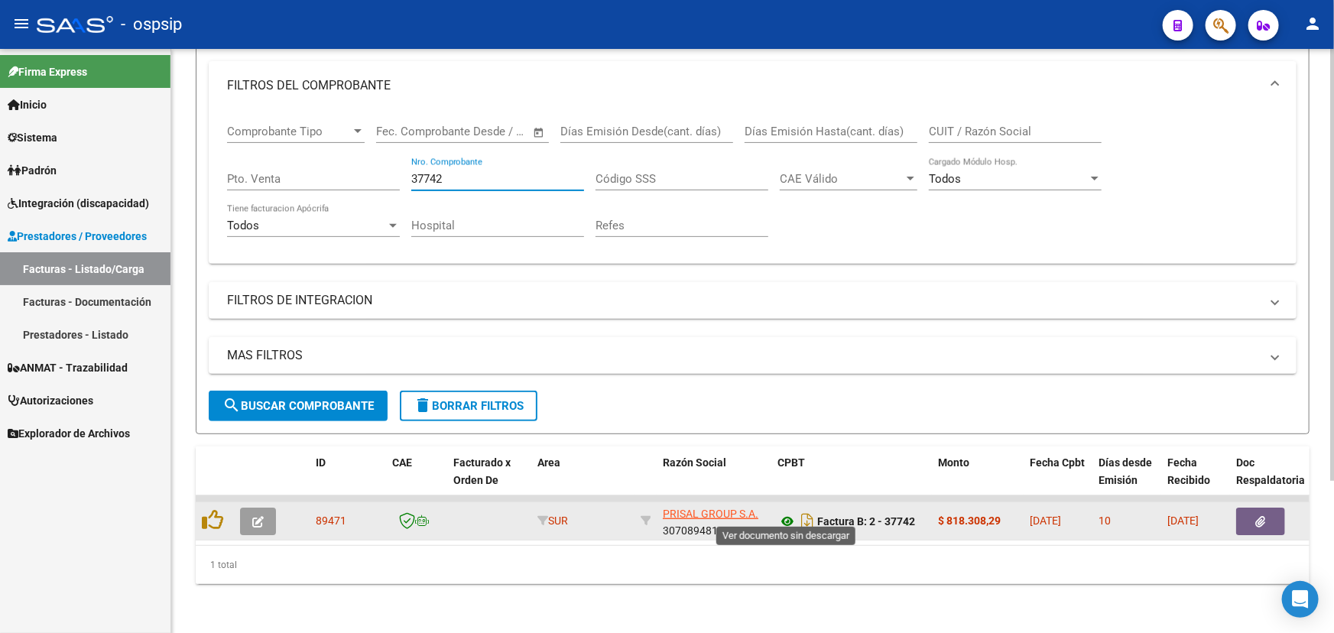
click at [787, 514] on icon at bounding box center [787, 521] width 20 height 18
click at [1210, 502] on datatable-body-cell "08/09/2025" at bounding box center [1195, 520] width 69 height 37
click at [1260, 516] on icon "button" at bounding box center [1261, 521] width 10 height 11
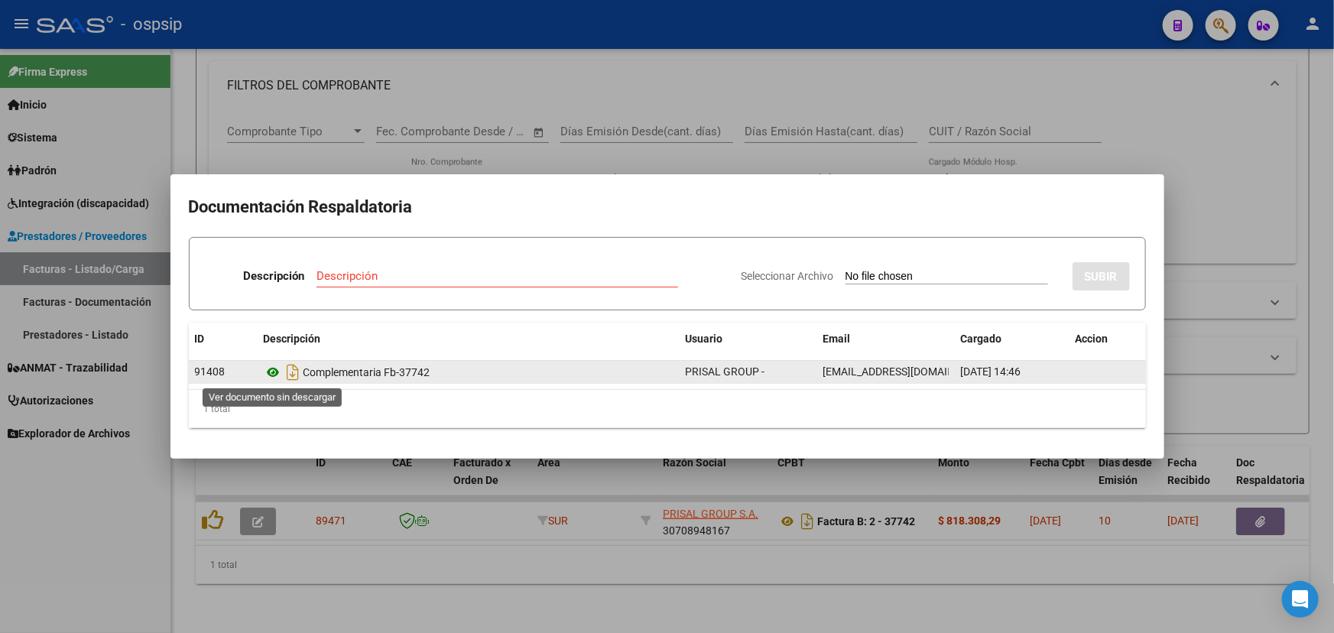
click at [274, 373] on icon at bounding box center [274, 372] width 20 height 18
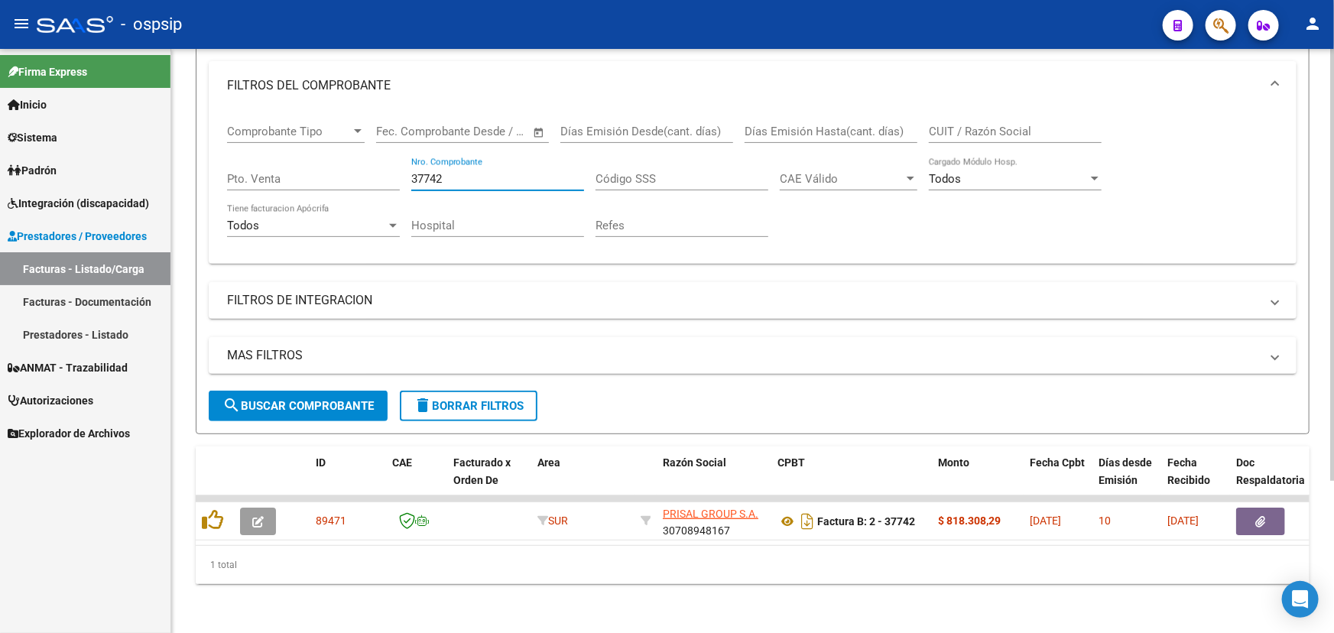
click at [416, 172] on input "37742" at bounding box center [497, 179] width 173 height 14
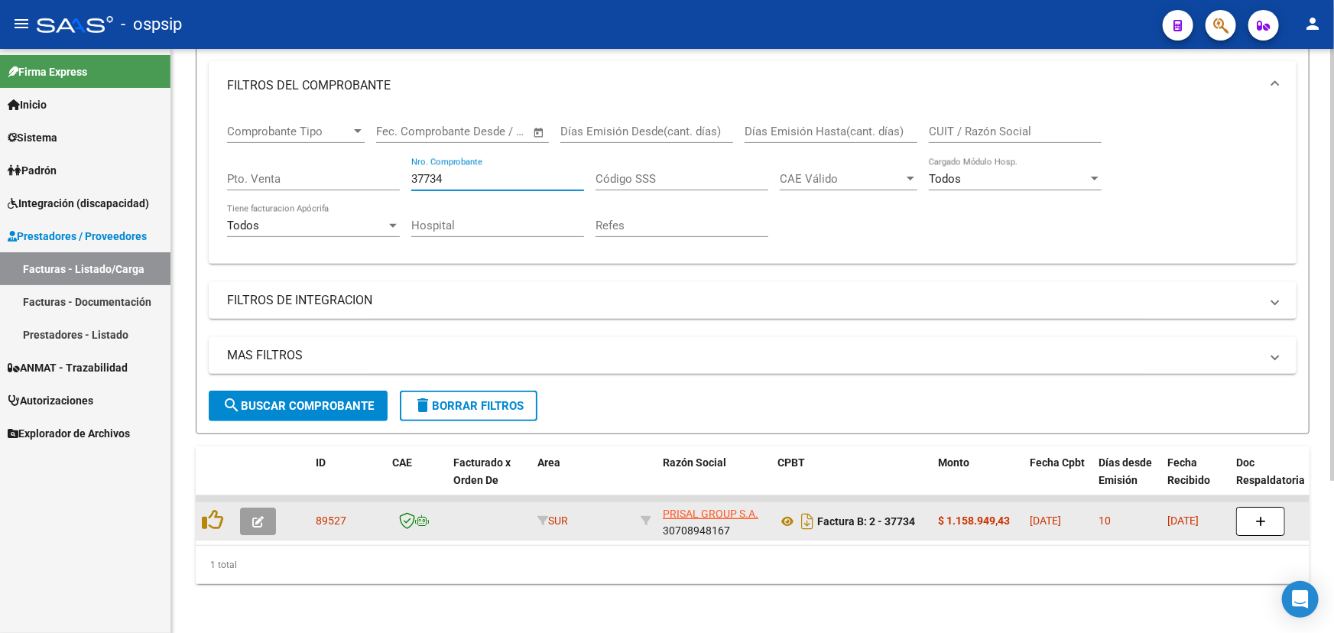
type input "37734"
click at [1185, 514] on span "09/09/2025" at bounding box center [1182, 520] width 31 height 12
click at [274, 509] on button "button" at bounding box center [258, 522] width 36 height 28
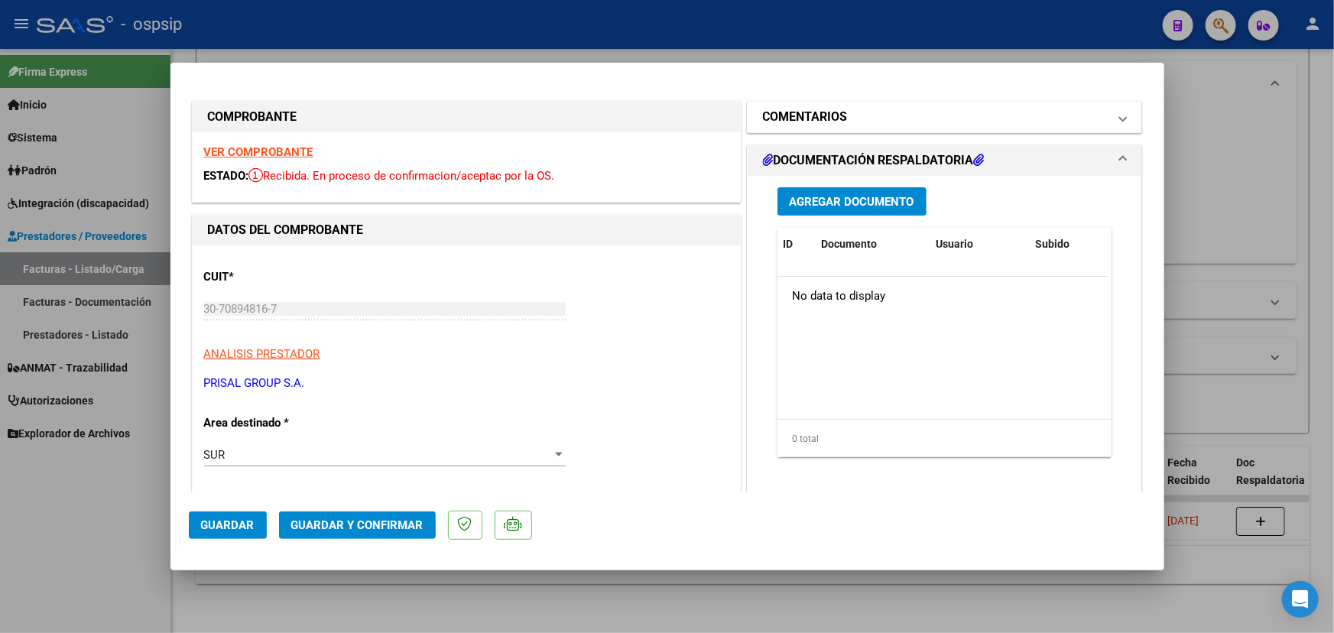
click at [851, 125] on mat-panel-title "COMENTARIOS" at bounding box center [935, 117] width 345 height 18
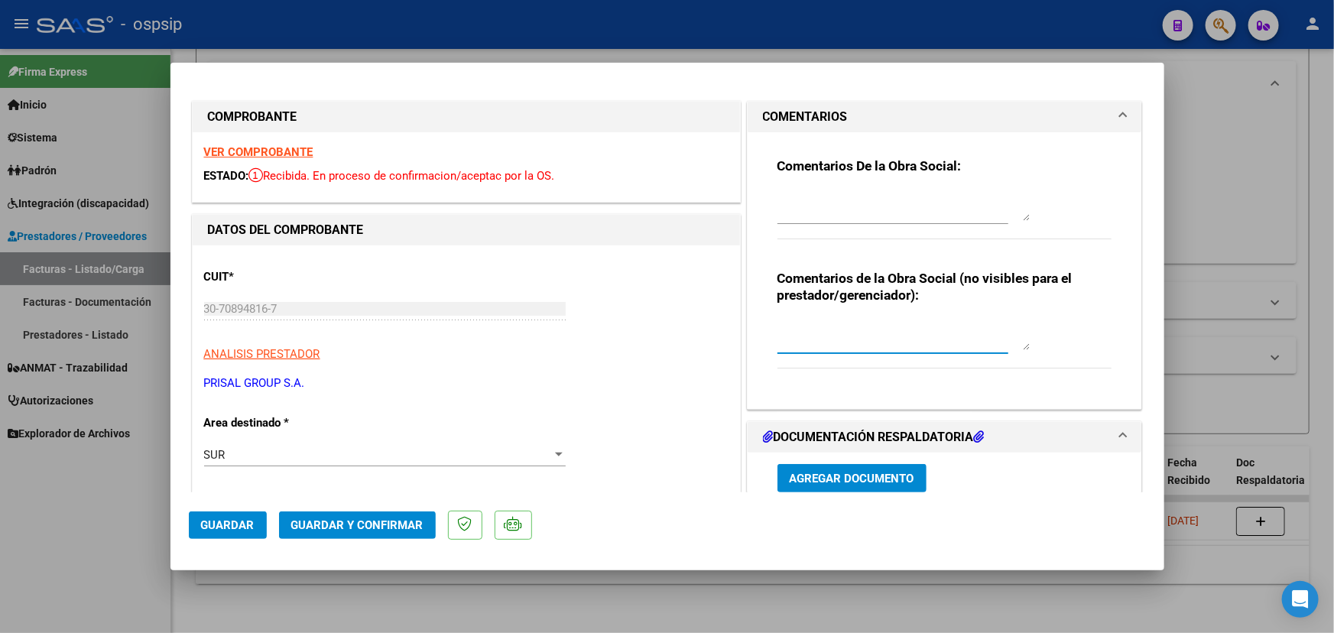
click at [835, 330] on textarea at bounding box center [903, 334] width 252 height 31
click at [824, 184] on div "Comentarios De la Obra Social:" at bounding box center [944, 206] width 335 height 99
click at [826, 195] on textarea at bounding box center [903, 205] width 252 height 31
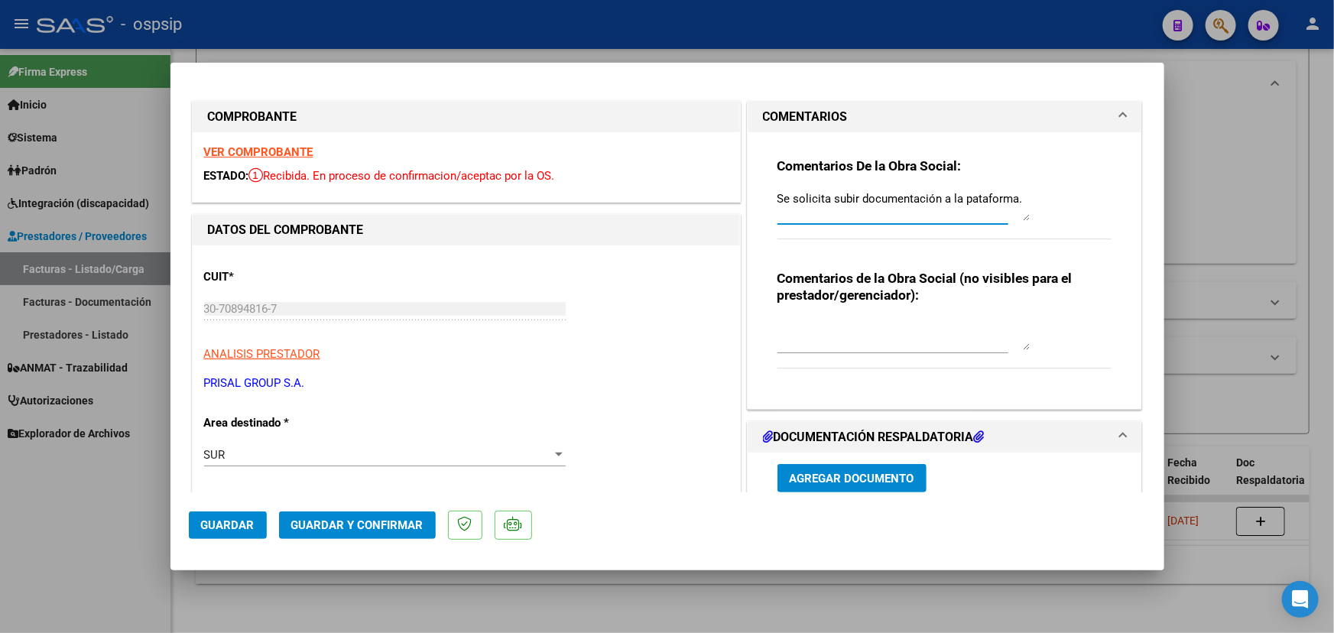
type textarea "Se solicita subir documentación a la pataforma."
click at [238, 521] on span "Guardar" at bounding box center [228, 525] width 54 height 14
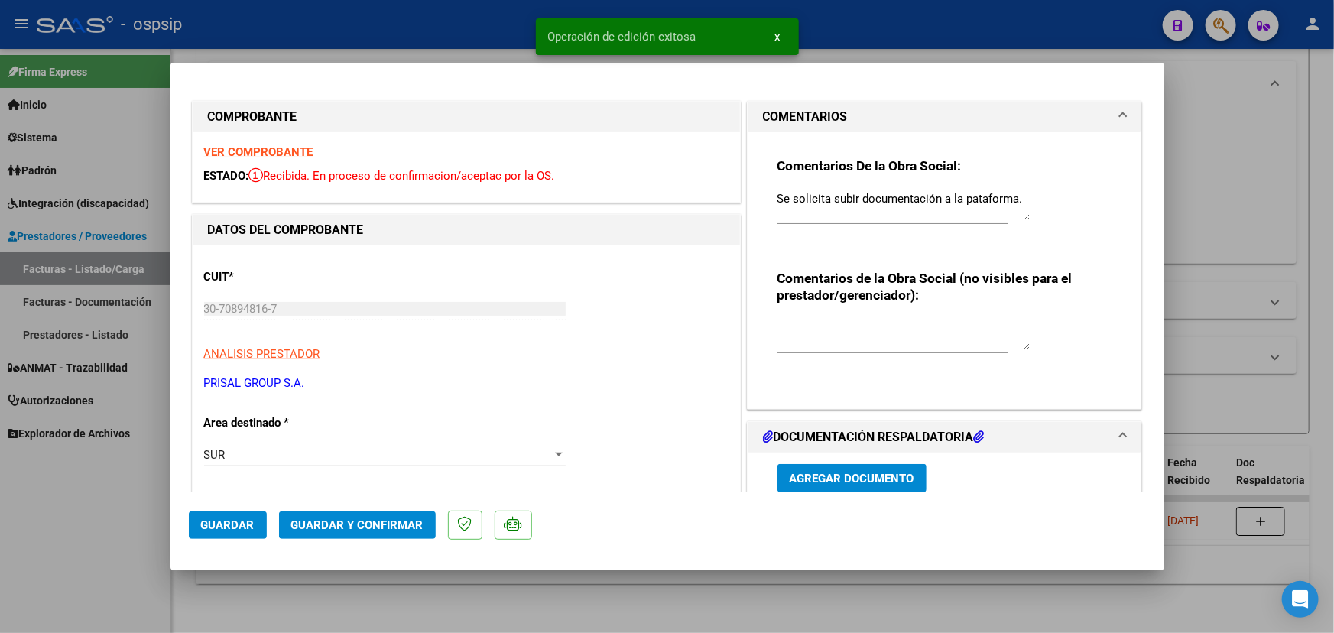
type input "$ 0,00"
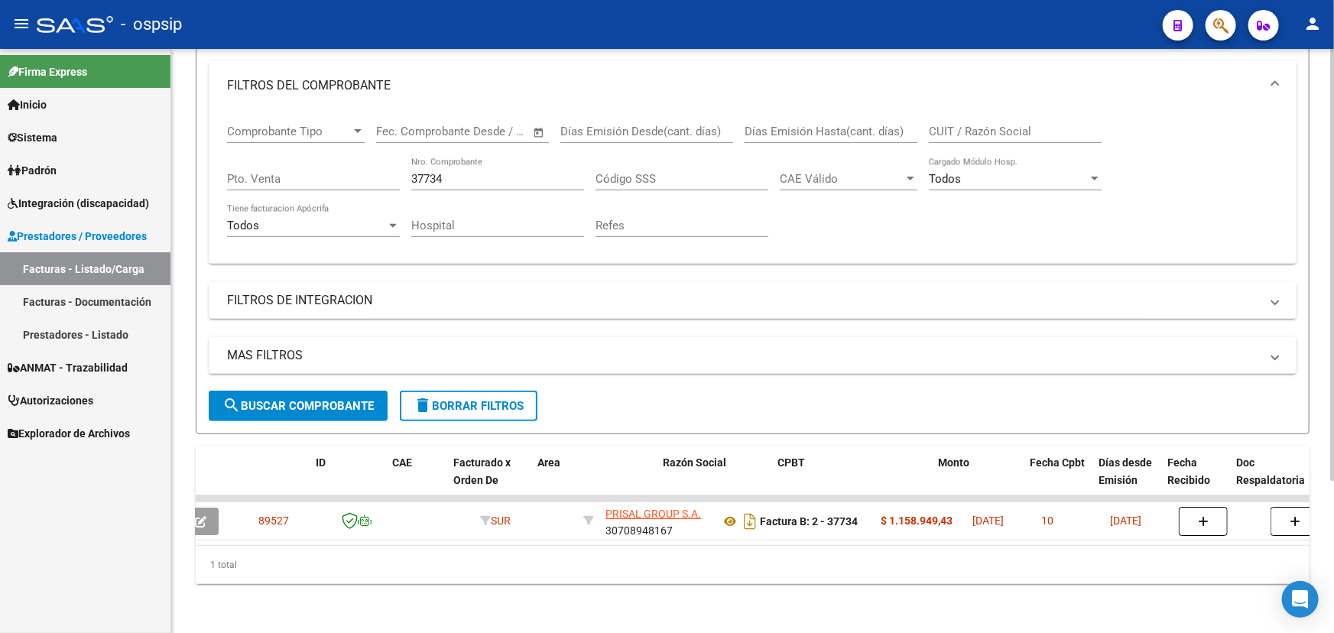
scroll to position [0, 0]
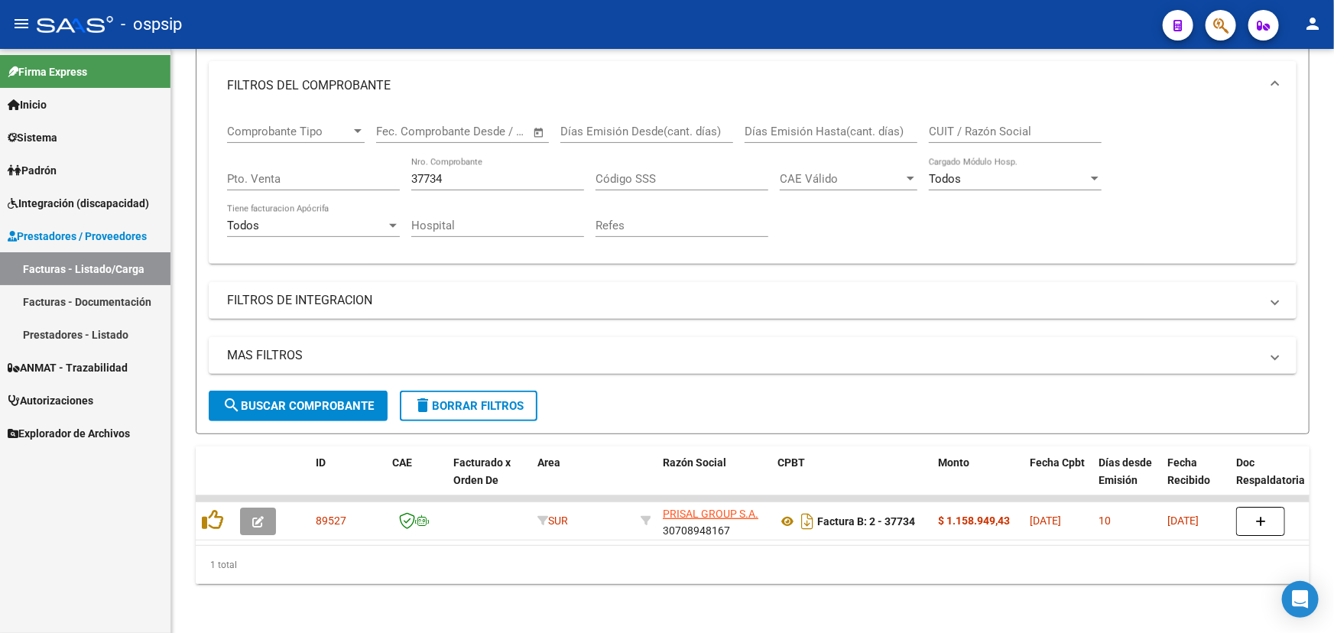
click at [1331, 26] on mat-toolbar "menu - ospsip person" at bounding box center [667, 24] width 1334 height 49
click at [1327, 19] on button "person" at bounding box center [1312, 24] width 31 height 31
click at [1307, 96] on button "exit_to_app Salir" at bounding box center [1280, 101] width 93 height 37
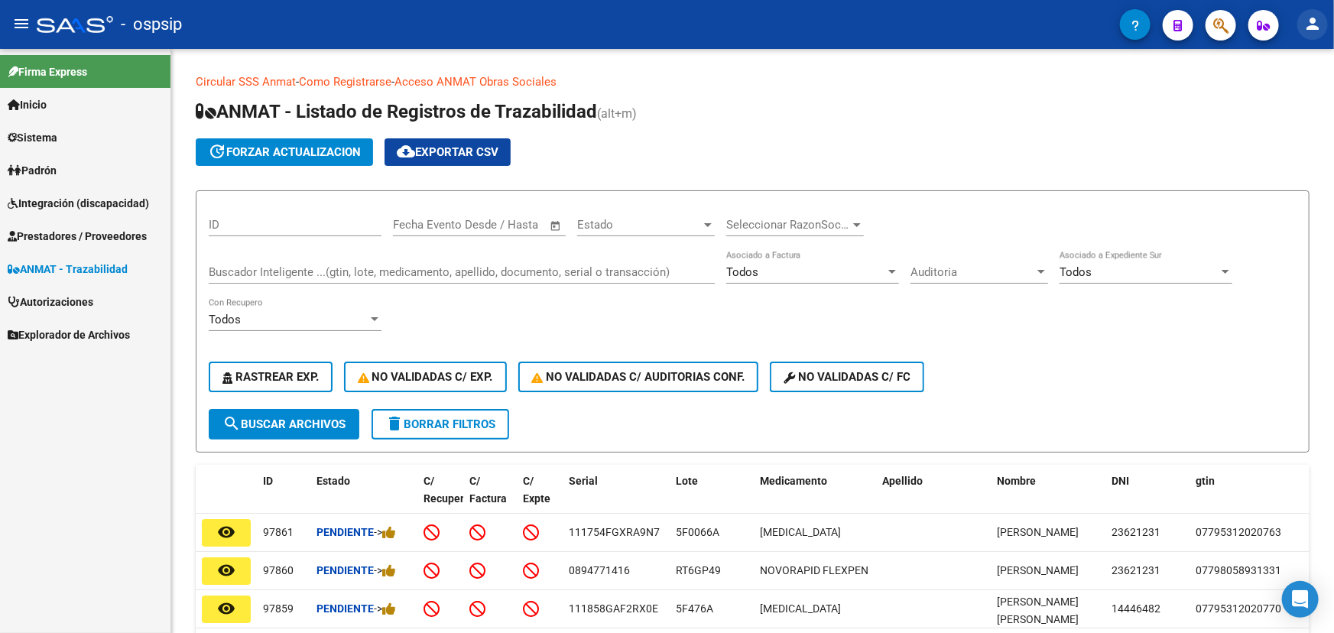
click at [1302, 32] on button "person" at bounding box center [1312, 24] width 31 height 31
click at [1260, 92] on mat-icon "exit_to_app" at bounding box center [1256, 100] width 18 height 18
